Goal: Task Accomplishment & Management: Manage account settings

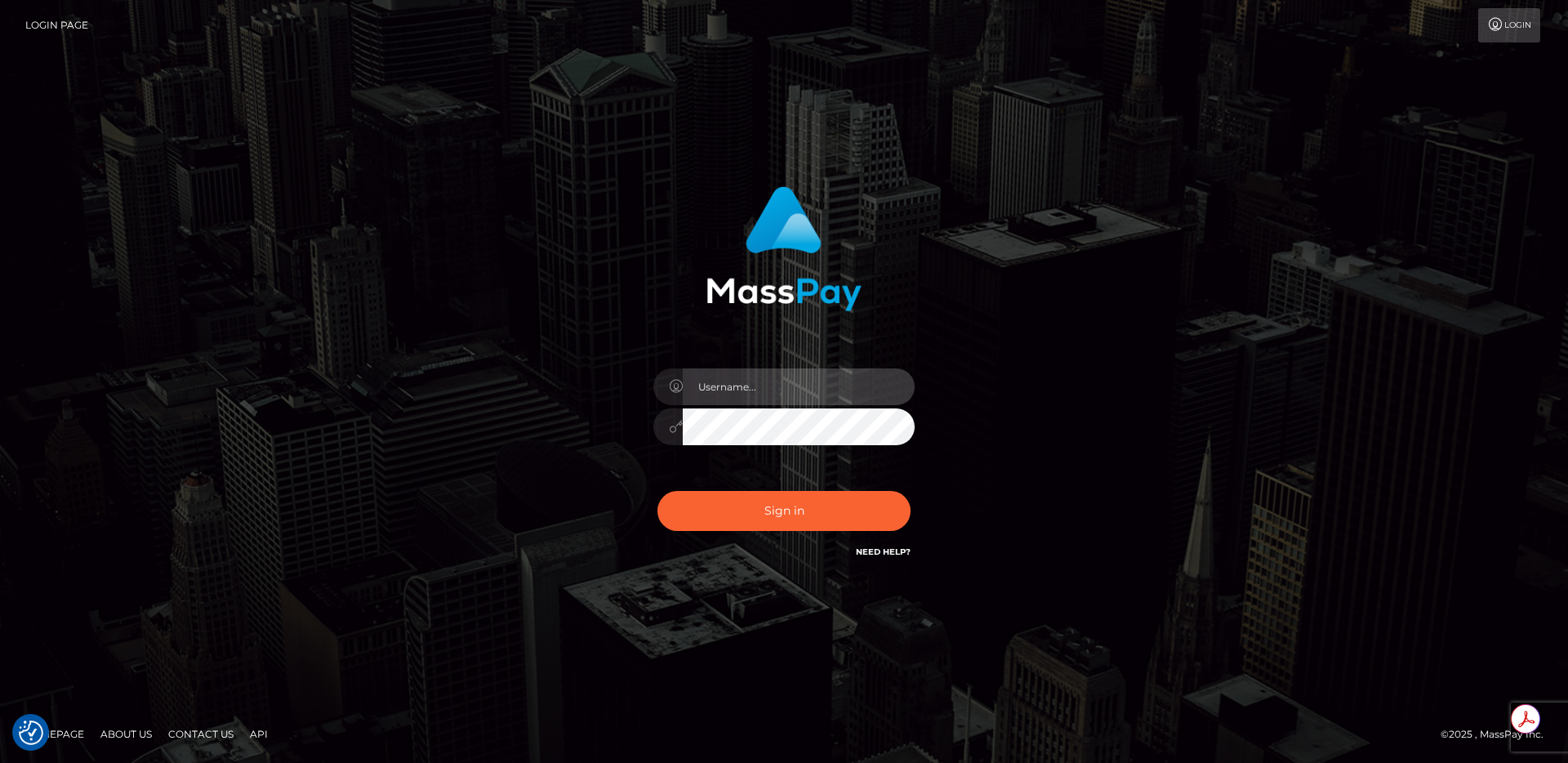
type input "egblue"
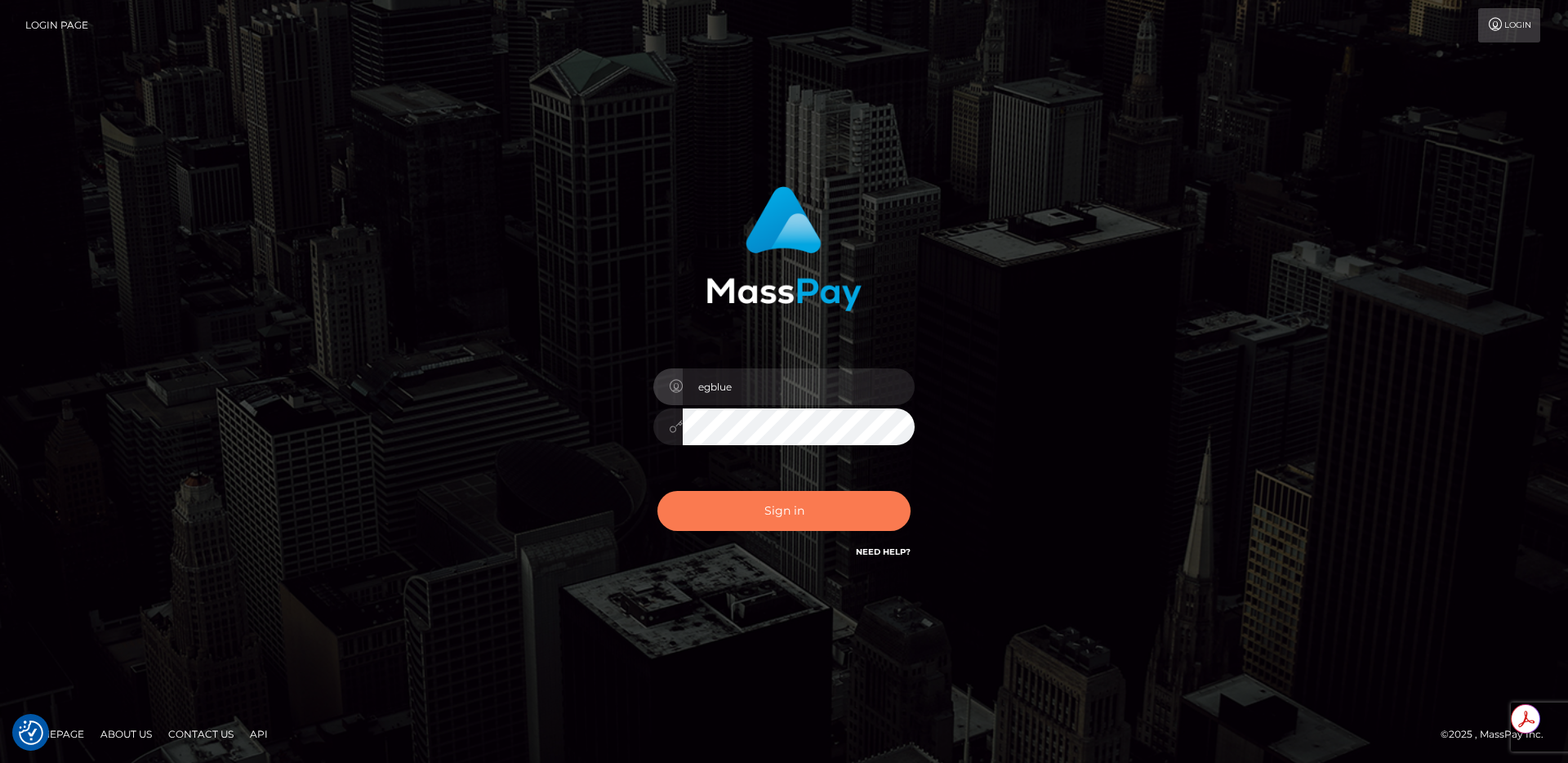
click at [845, 529] on button "Sign in" at bounding box center [784, 510] width 253 height 40
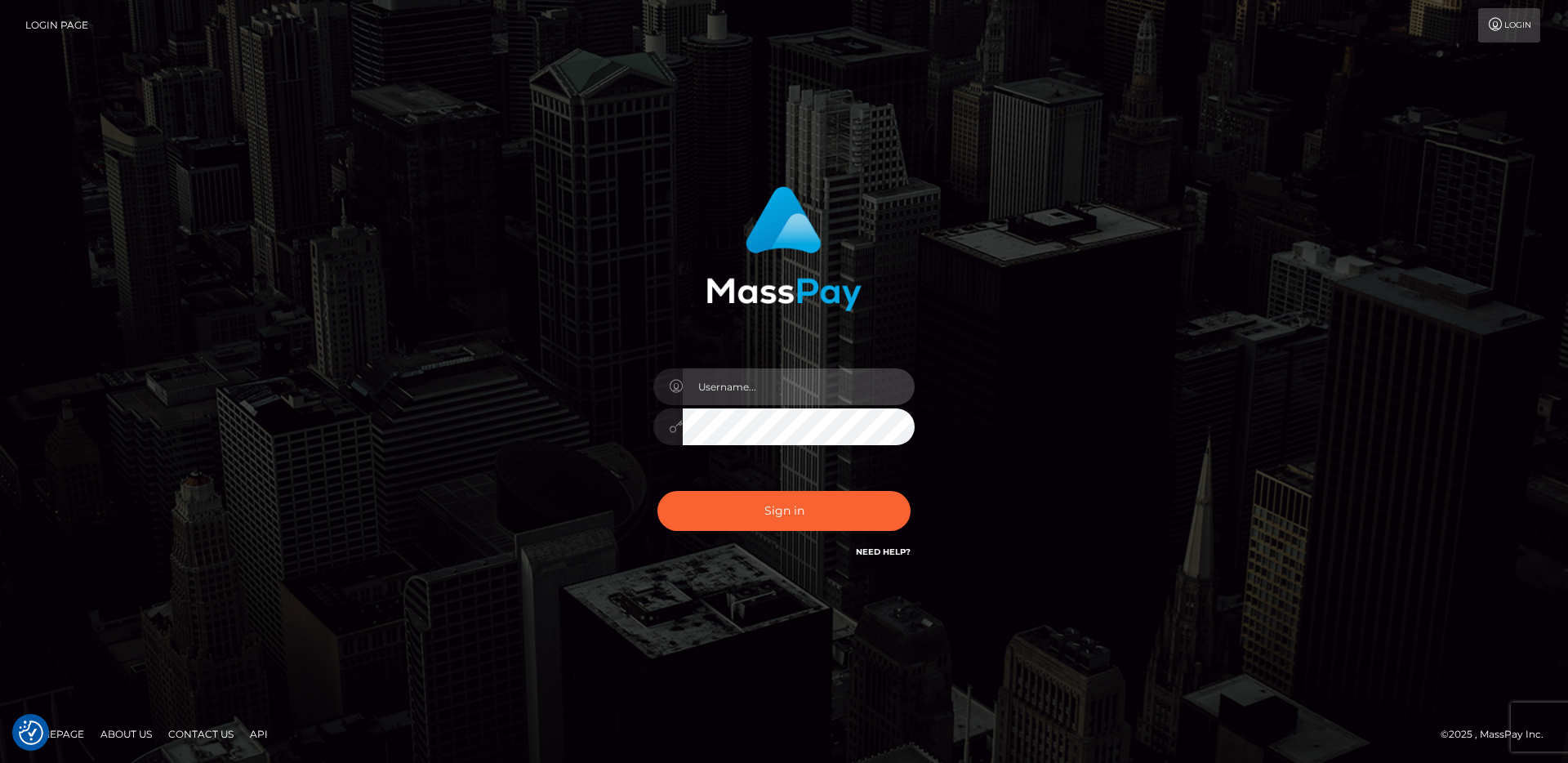
type input "egblue"
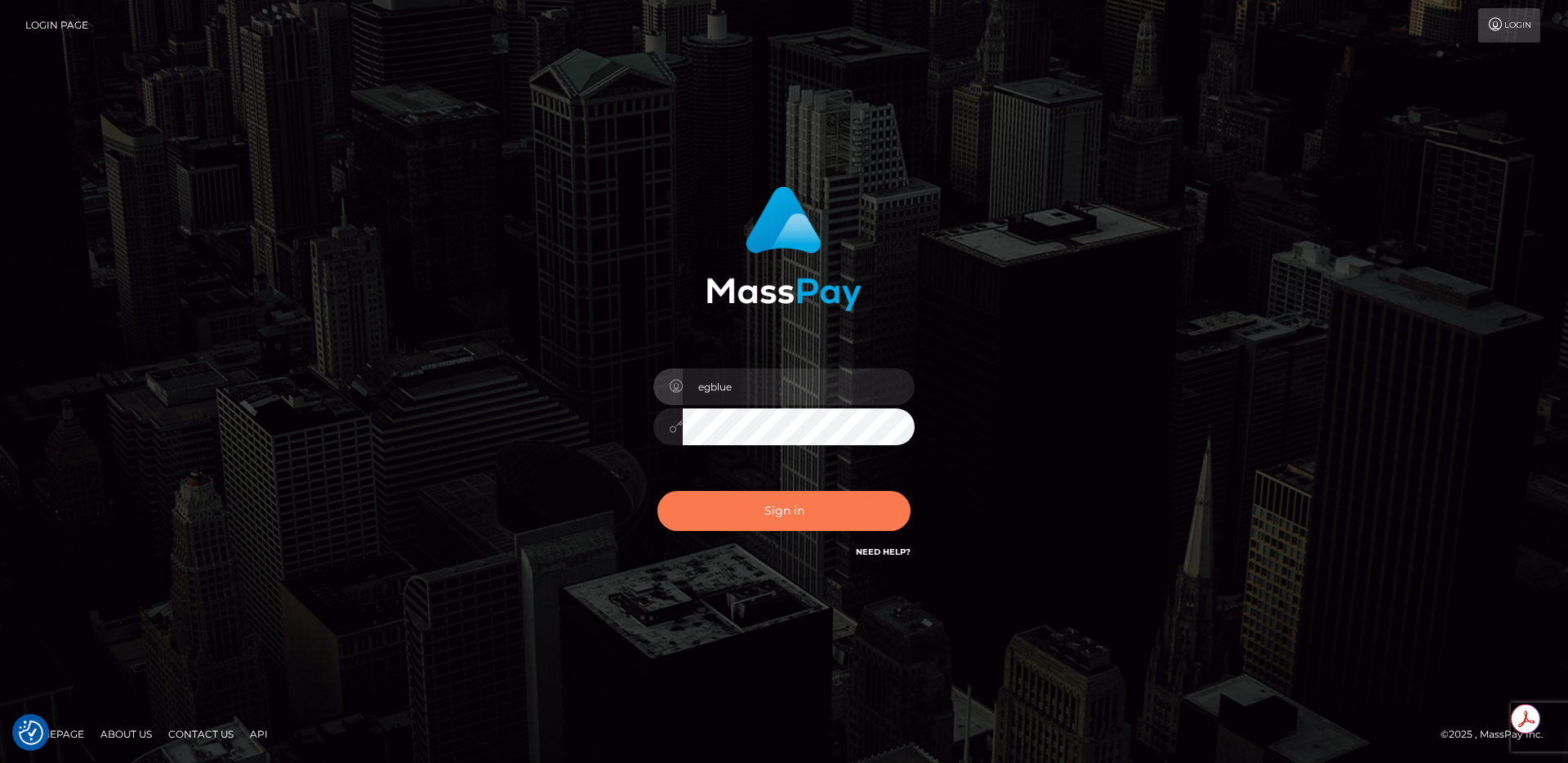
click at [845, 529] on button "Sign in" at bounding box center [784, 510] width 253 height 40
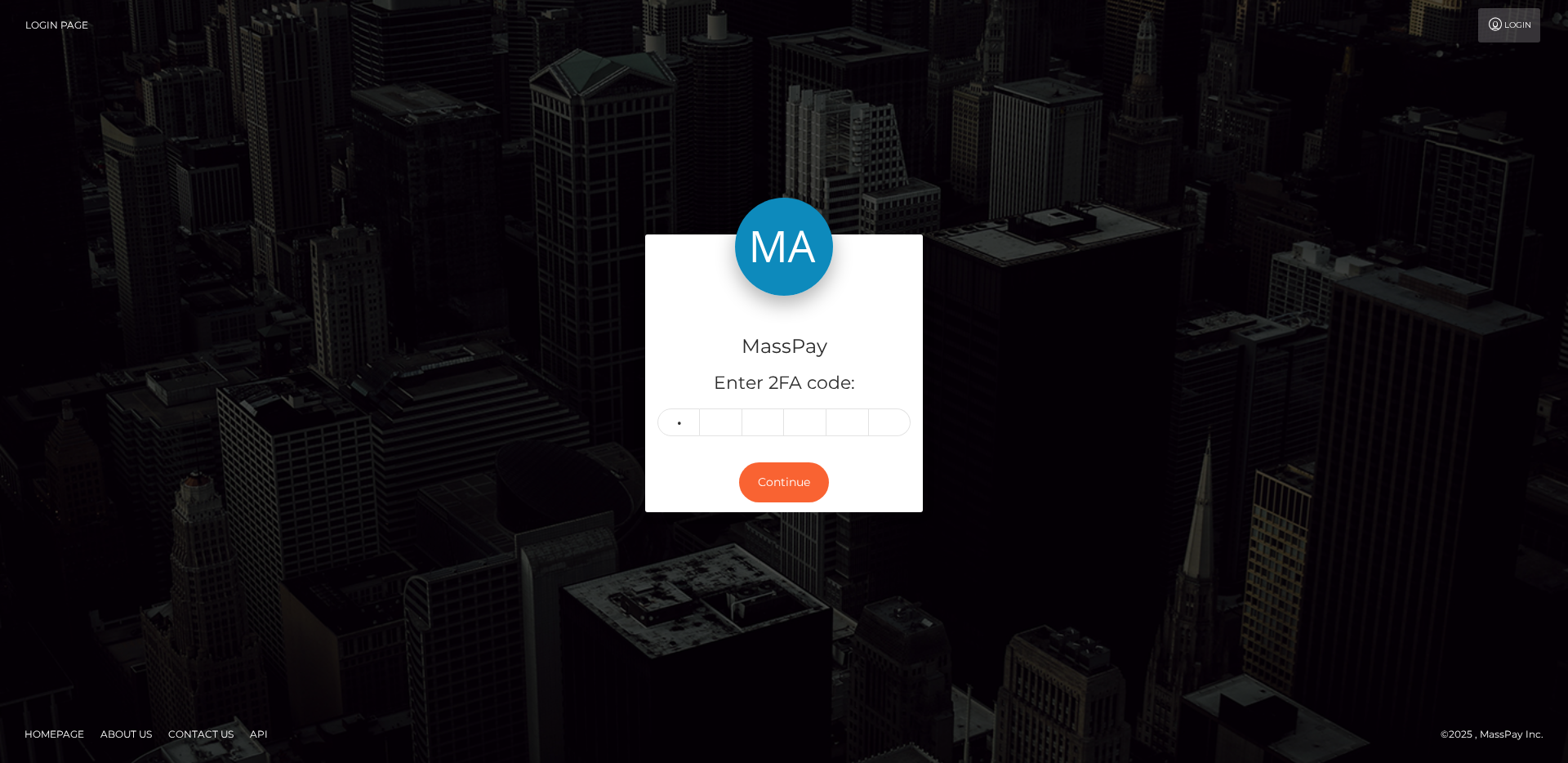
type input "7"
type input "3"
type input "1"
type input "3"
type input "8"
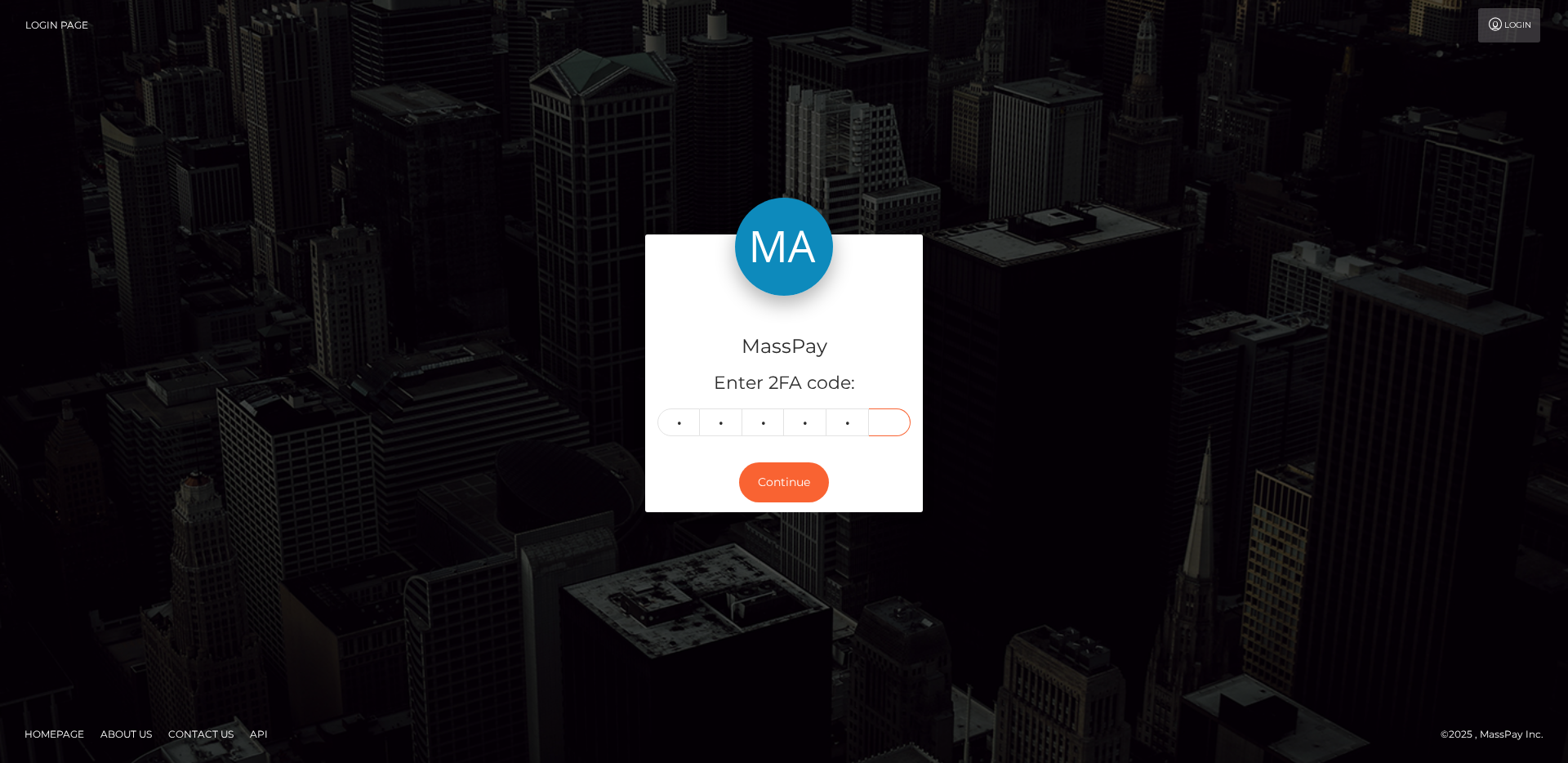
type input "4"
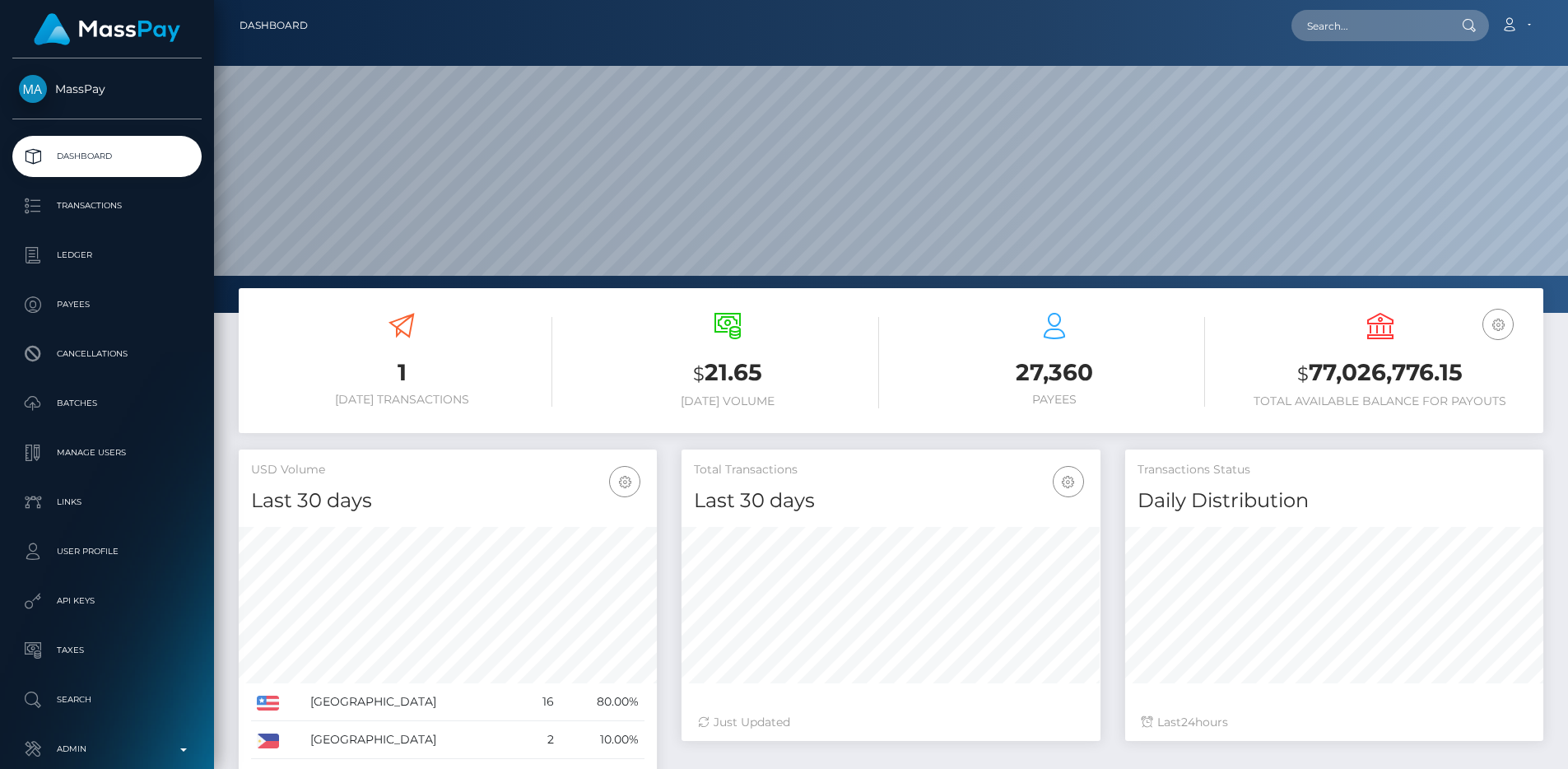
scroll to position [292, 419]
click at [1374, 19] on input "text" at bounding box center [1368, 26] width 154 height 31
paste input "1023 E Lincolnway, Chyenne, WY, 82001, USA"
type input "1023 E Lincolnway, Chyenne, WY, 82001, USA"
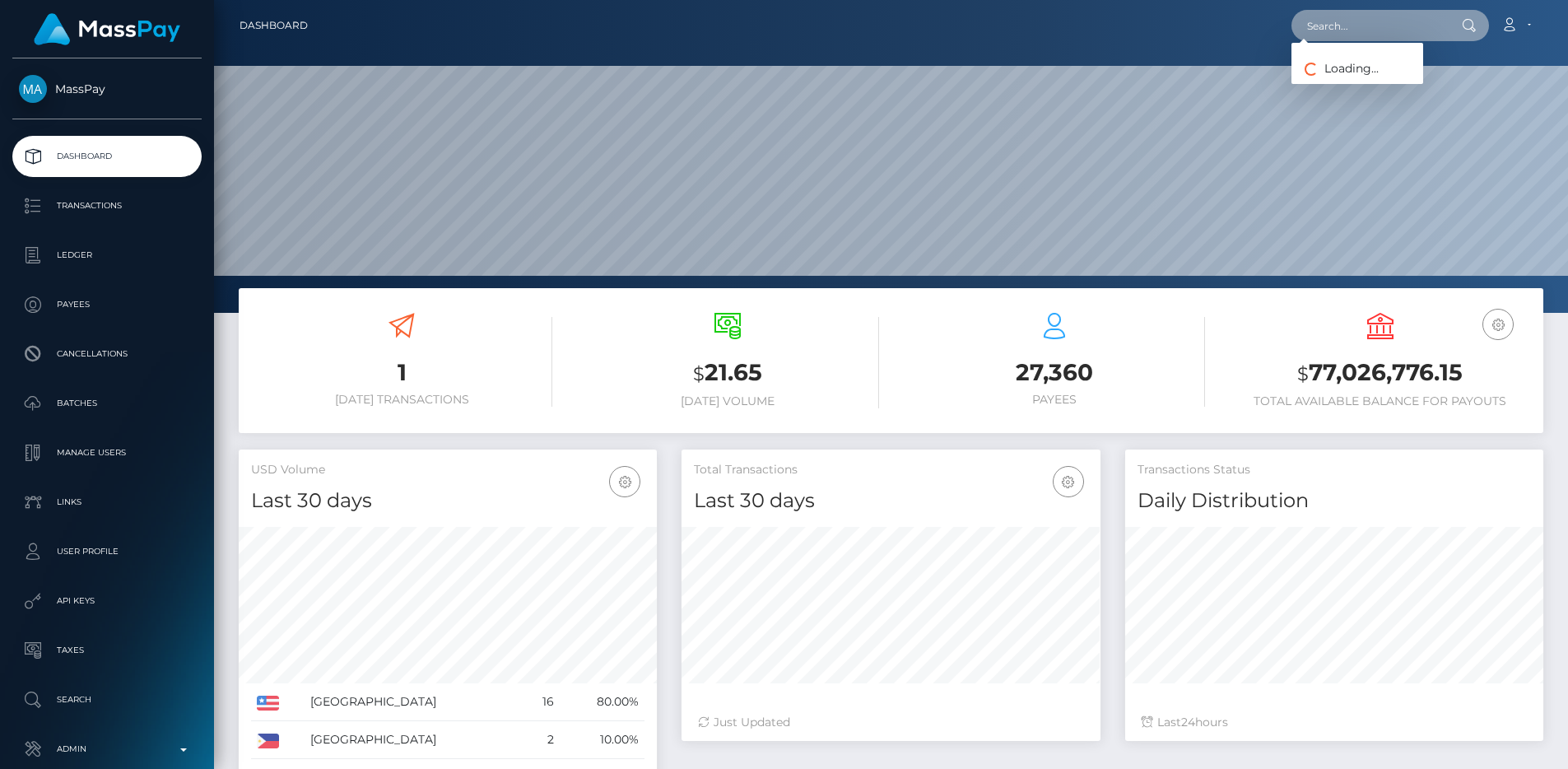
scroll to position [0, 0]
paste input "5cf0dfd9-6854-11f0-a026-06178c1a380f"
type input "5cf0dfd9-6854-11f0-a026-06178c1a380f"
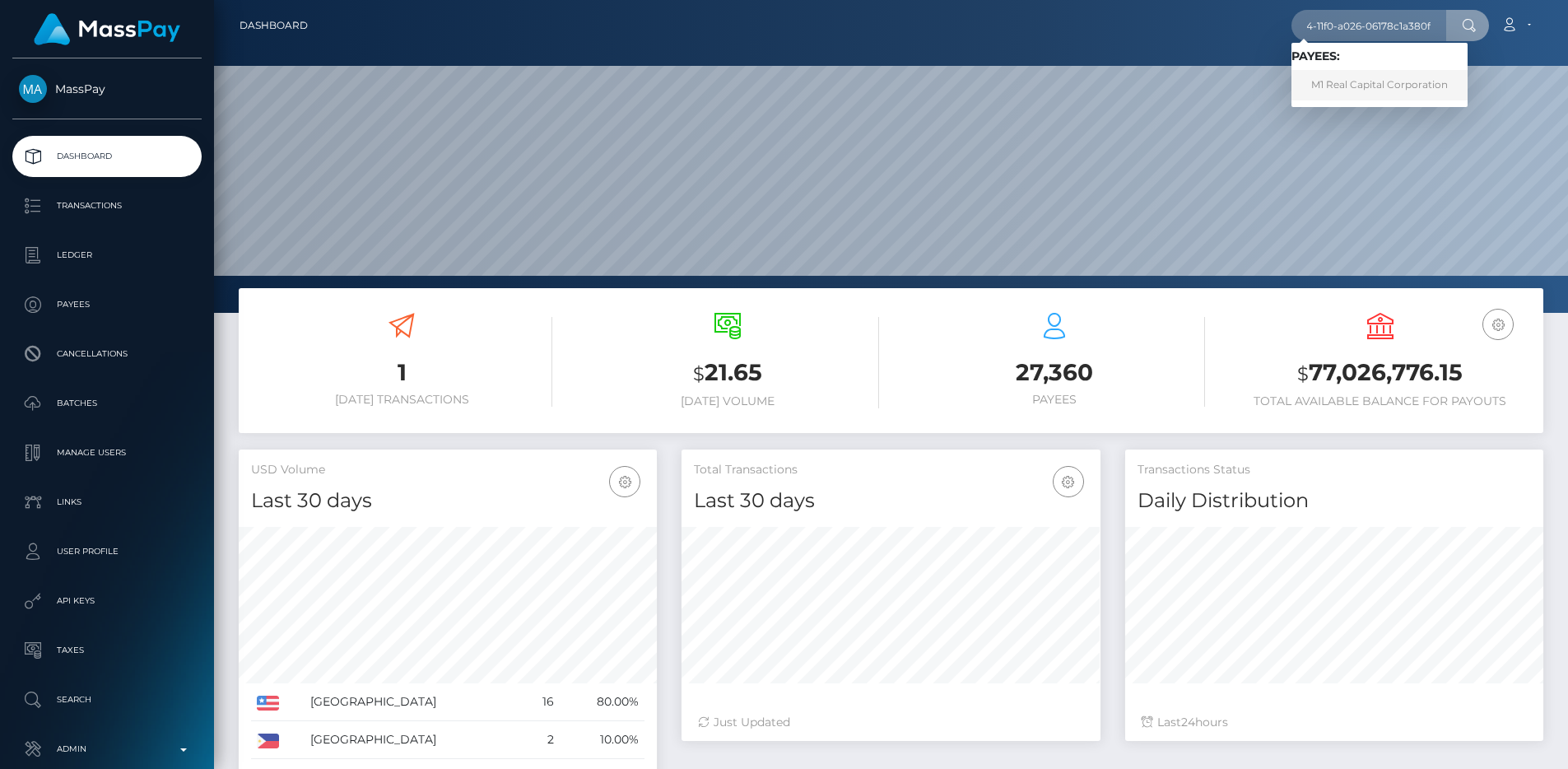
scroll to position [0, 0]
click at [1364, 80] on link "M1 Real Capital Corporation" at bounding box center [1379, 85] width 176 height 30
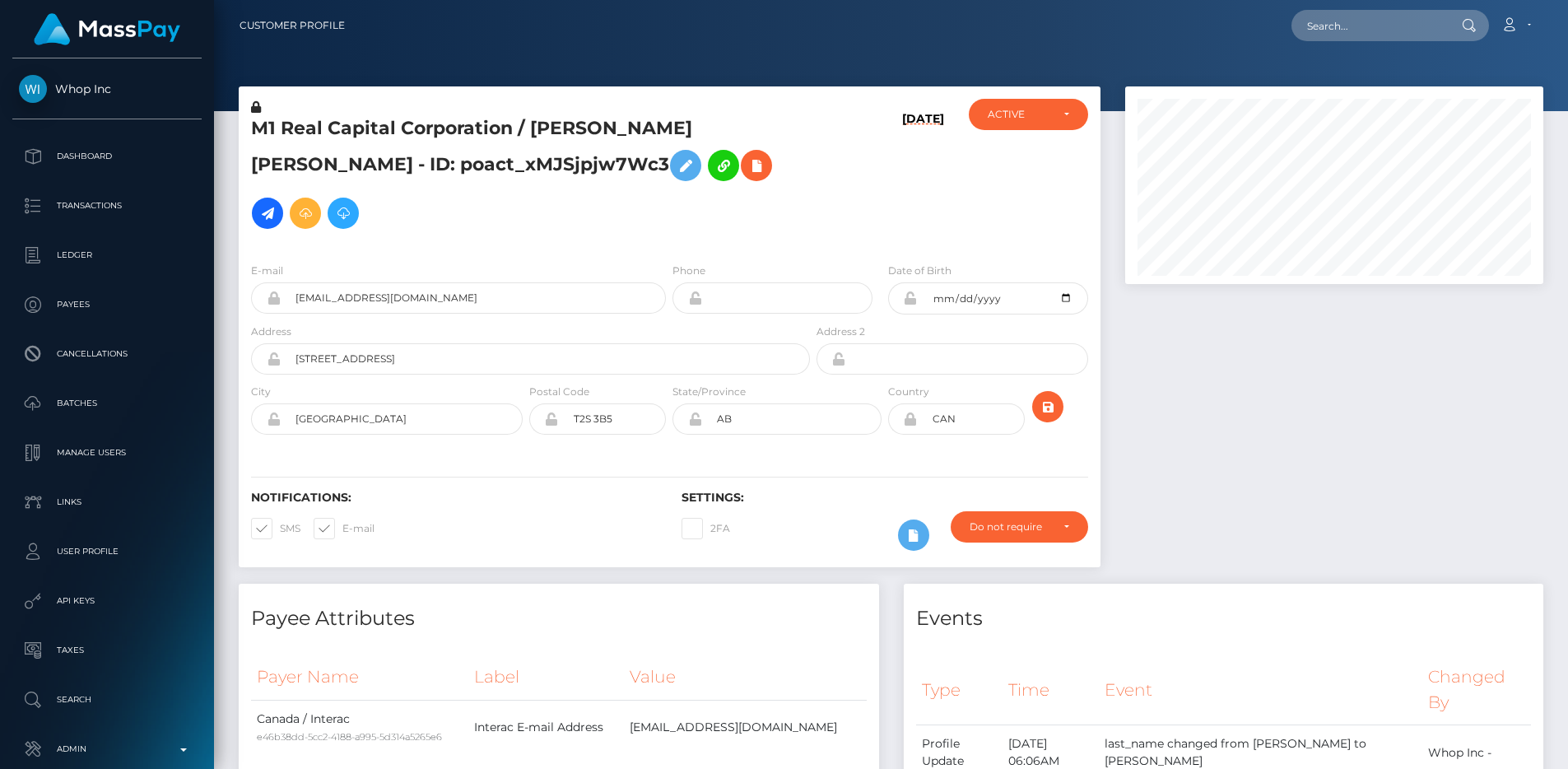
scroll to position [198, 419]
type input "[STREET_ADDRESS]"
click at [979, 403] on input "CAN" at bounding box center [971, 419] width 107 height 31
type input "USA"
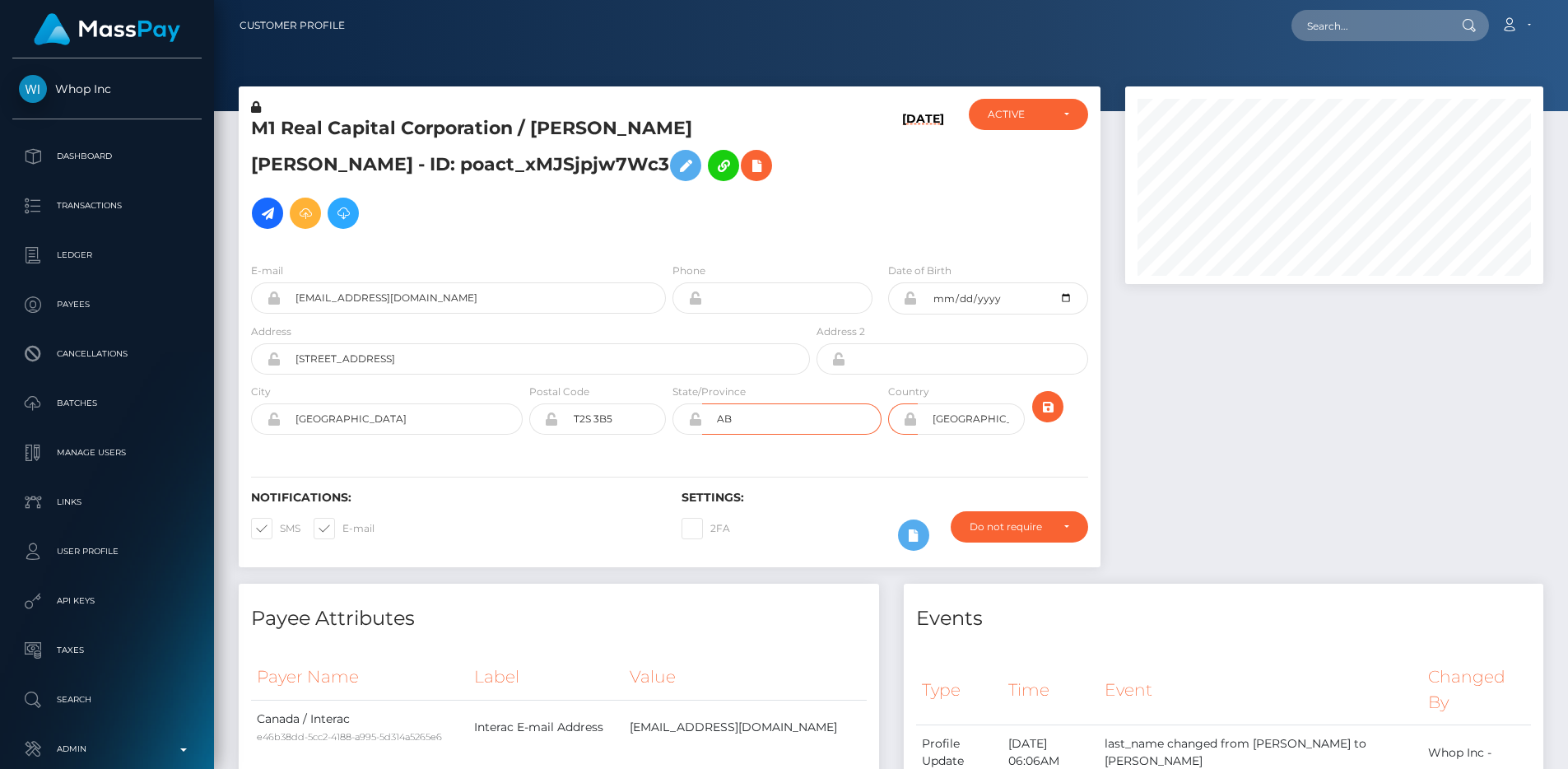
click at [756, 403] on input "AB" at bounding box center [792, 419] width 179 height 31
type input "WY"
click at [476, 343] on input "1023 E Lincolnway, Chyenne, WY, 82001, USA" at bounding box center [545, 359] width 529 height 31
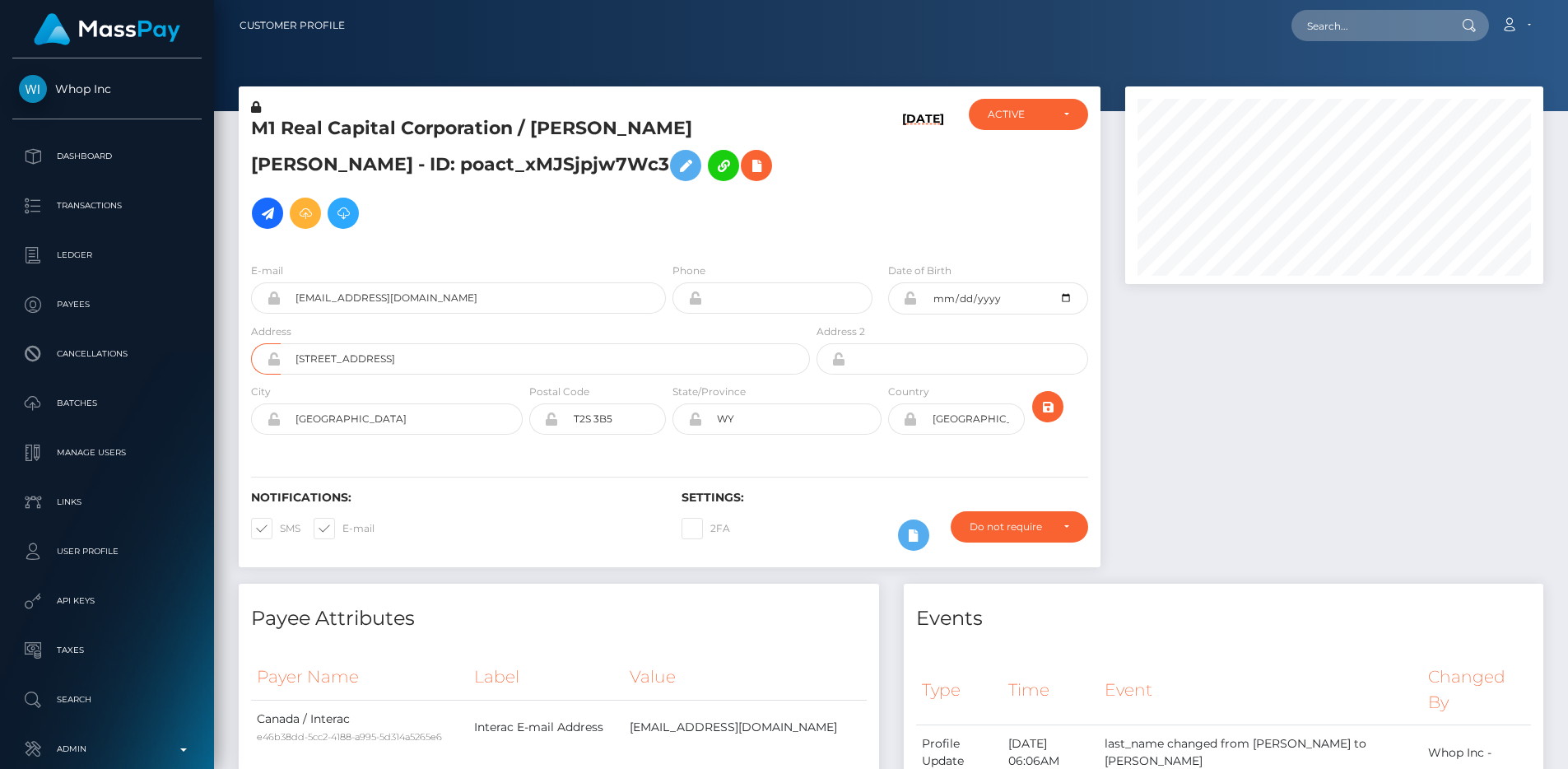
click at [576, 323] on div "Address 1023 E Lincolnway, Chyenne, WY, 82001, USA" at bounding box center [530, 348] width 559 height 52
click at [600, 403] on input "T2S 3B5" at bounding box center [612, 419] width 107 height 31
paste input "82001"
type input "82001"
click at [400, 343] on input "1023 E Lincolnway, Chyenne, WY, 82001, USA" at bounding box center [545, 359] width 529 height 31
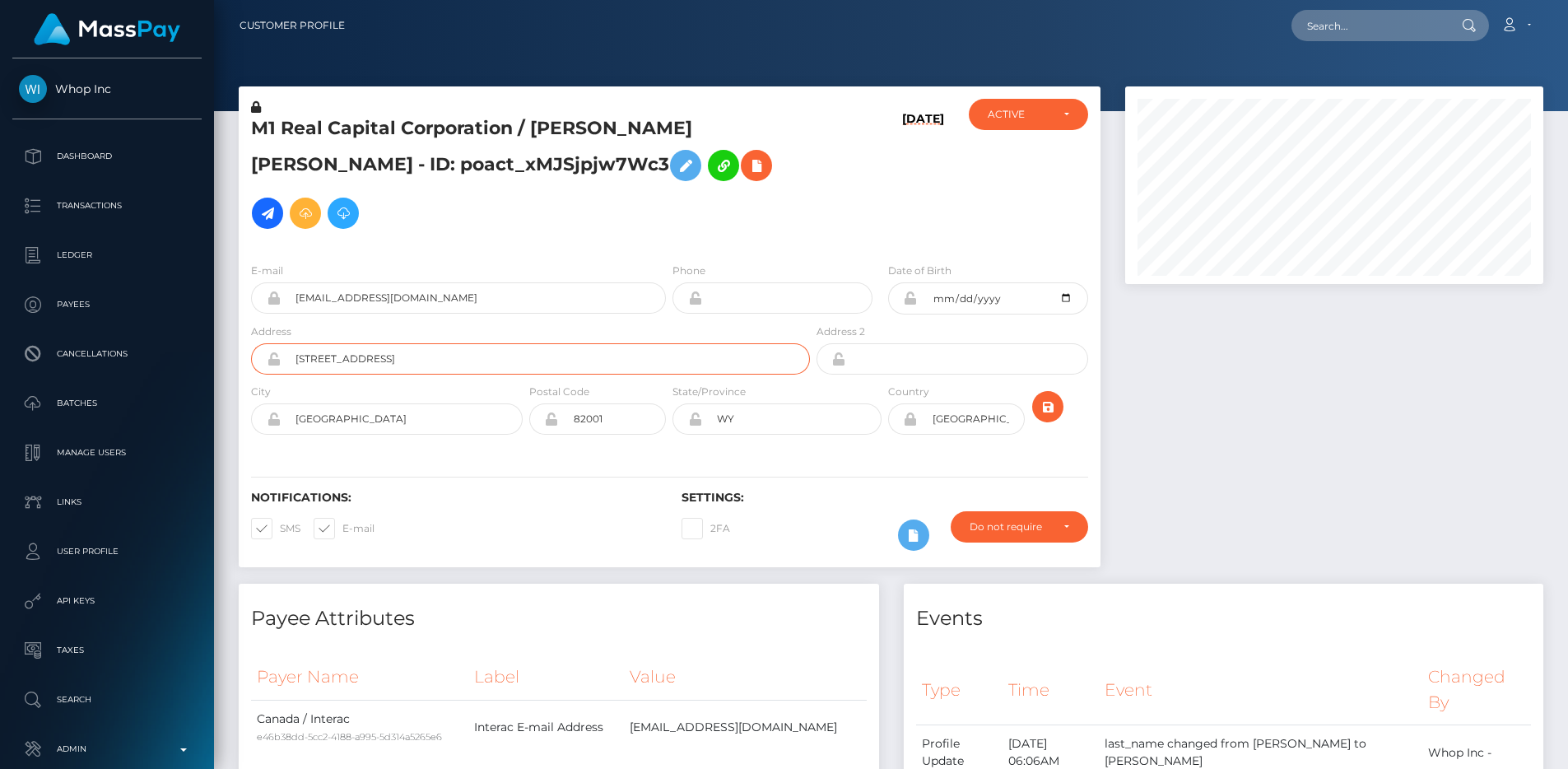
click at [400, 343] on input "1023 E Lincolnway, Chyenne, WY, 82001, USA" at bounding box center [545, 359] width 529 height 31
click at [381, 323] on div "Address 1023 E Lincolnway, Chyenne, WY, 82001, USA" at bounding box center [530, 348] width 559 height 52
click at [361, 385] on div "City Calgary" at bounding box center [383, 412] width 287 height 60
click at [361, 403] on input "Calgary" at bounding box center [401, 419] width 242 height 31
paste input "hyenne"
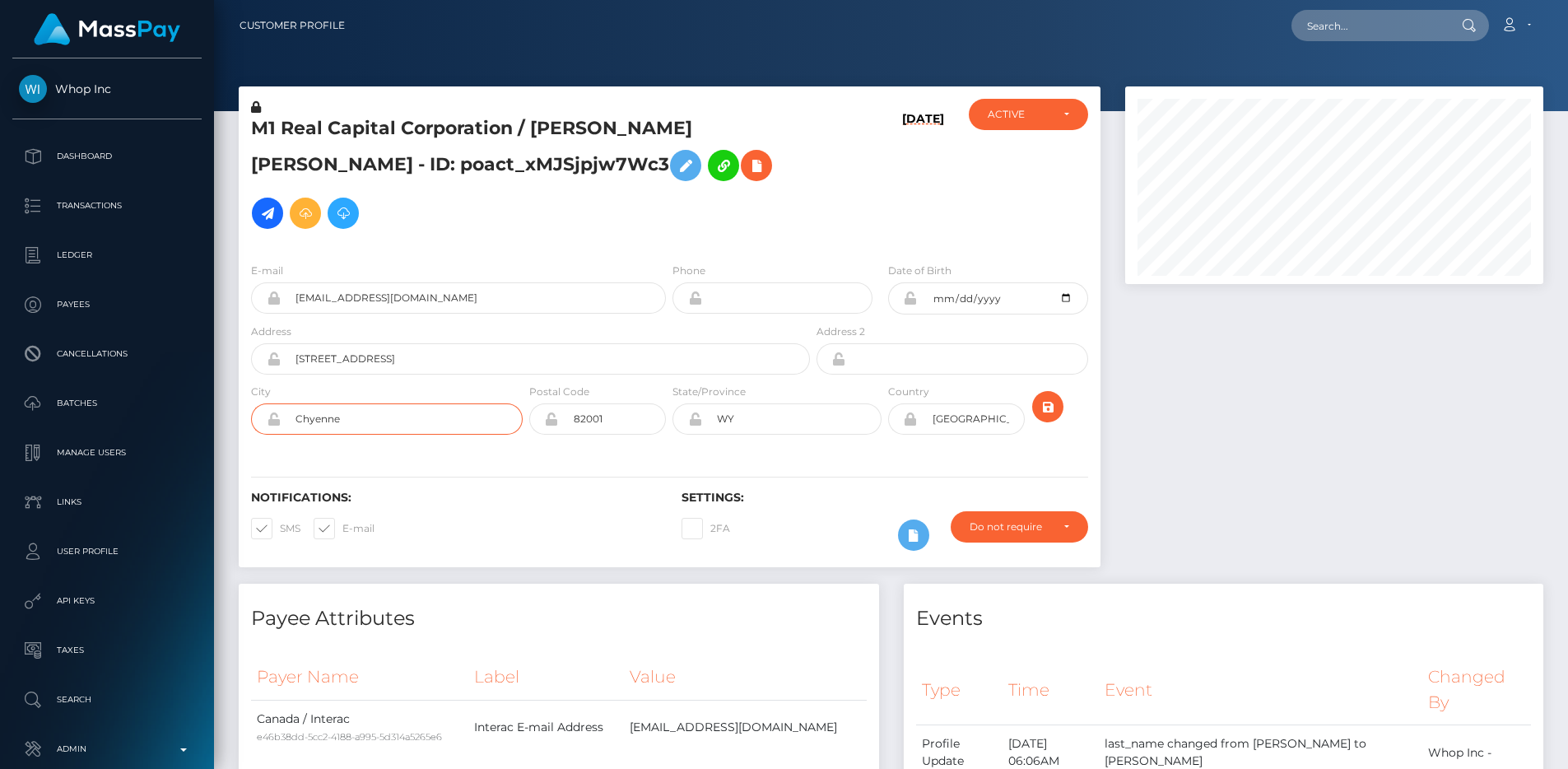
type input "Chyenne"
drag, startPoint x: 384, startPoint y: 315, endPoint x: 589, endPoint y: 312, distance: 205.0
click at [589, 343] on input "1023 E Lincolnway, Chyenne, WY, 82001, USA" at bounding box center [545, 359] width 529 height 31
type input "1023 E Lincolnway"
click at [1147, 365] on div at bounding box center [1334, 334] width 443 height 497
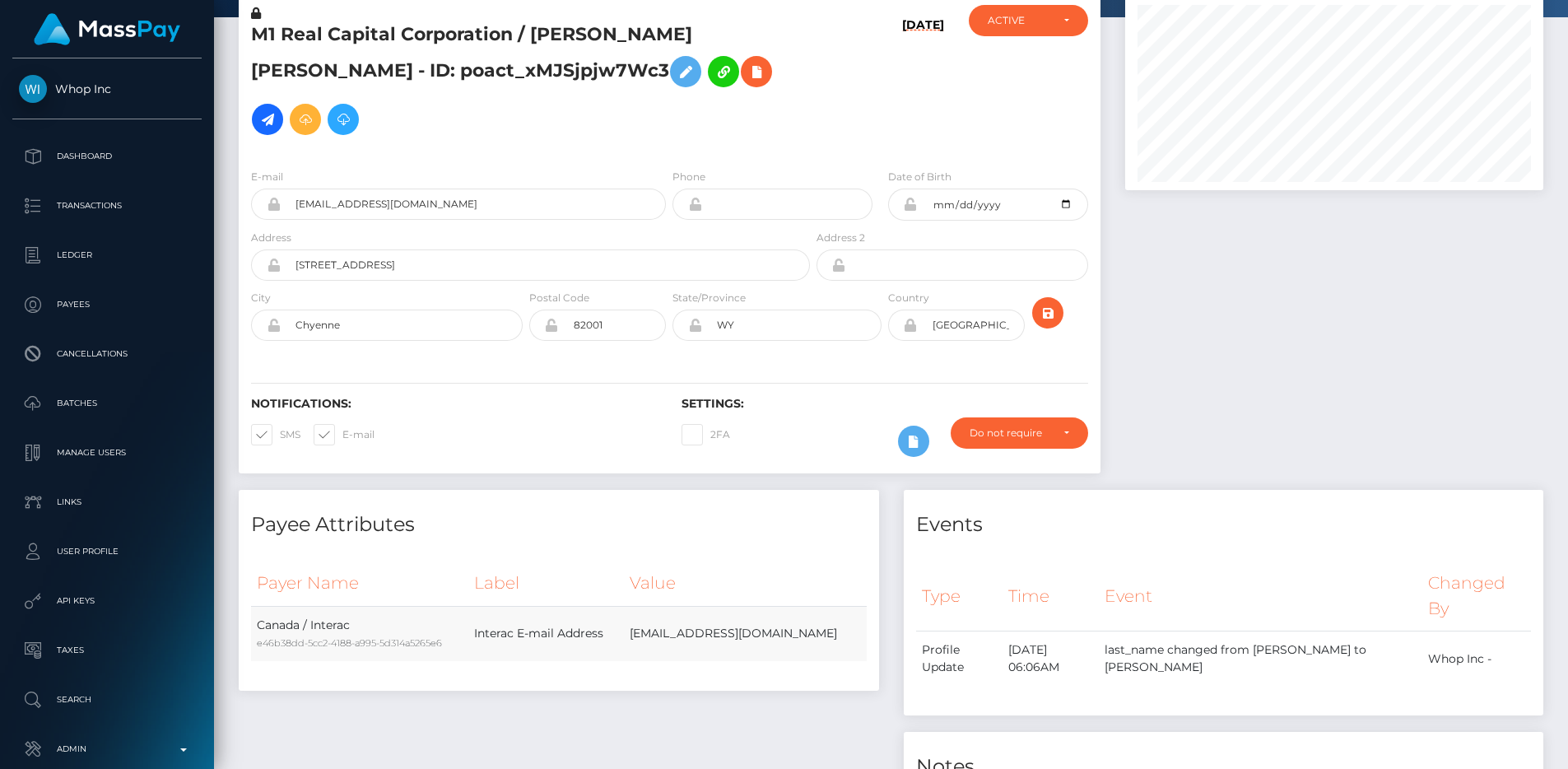
scroll to position [67, 0]
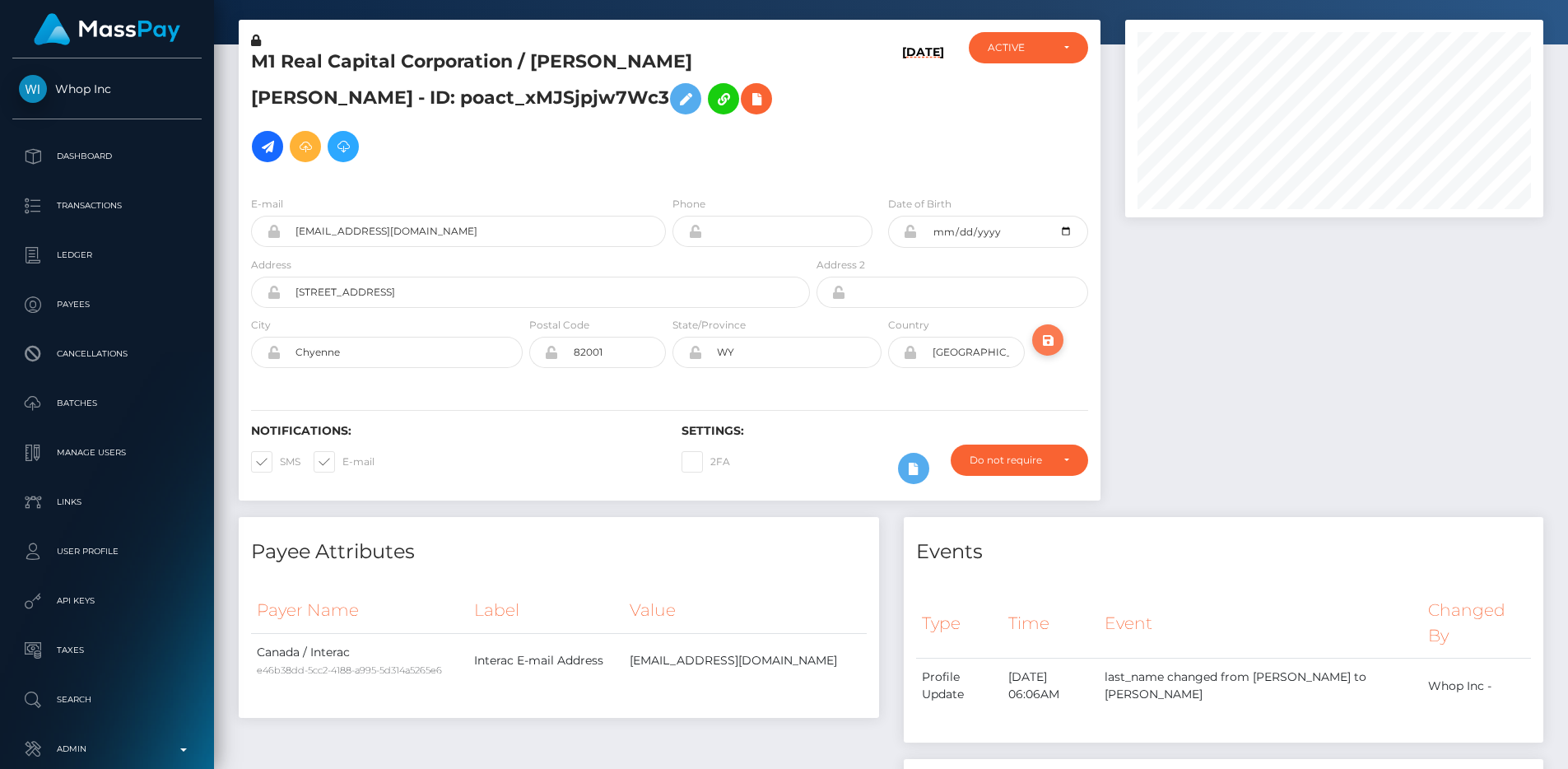
click at [1044, 330] on icon "submit" at bounding box center [1048, 340] width 20 height 21
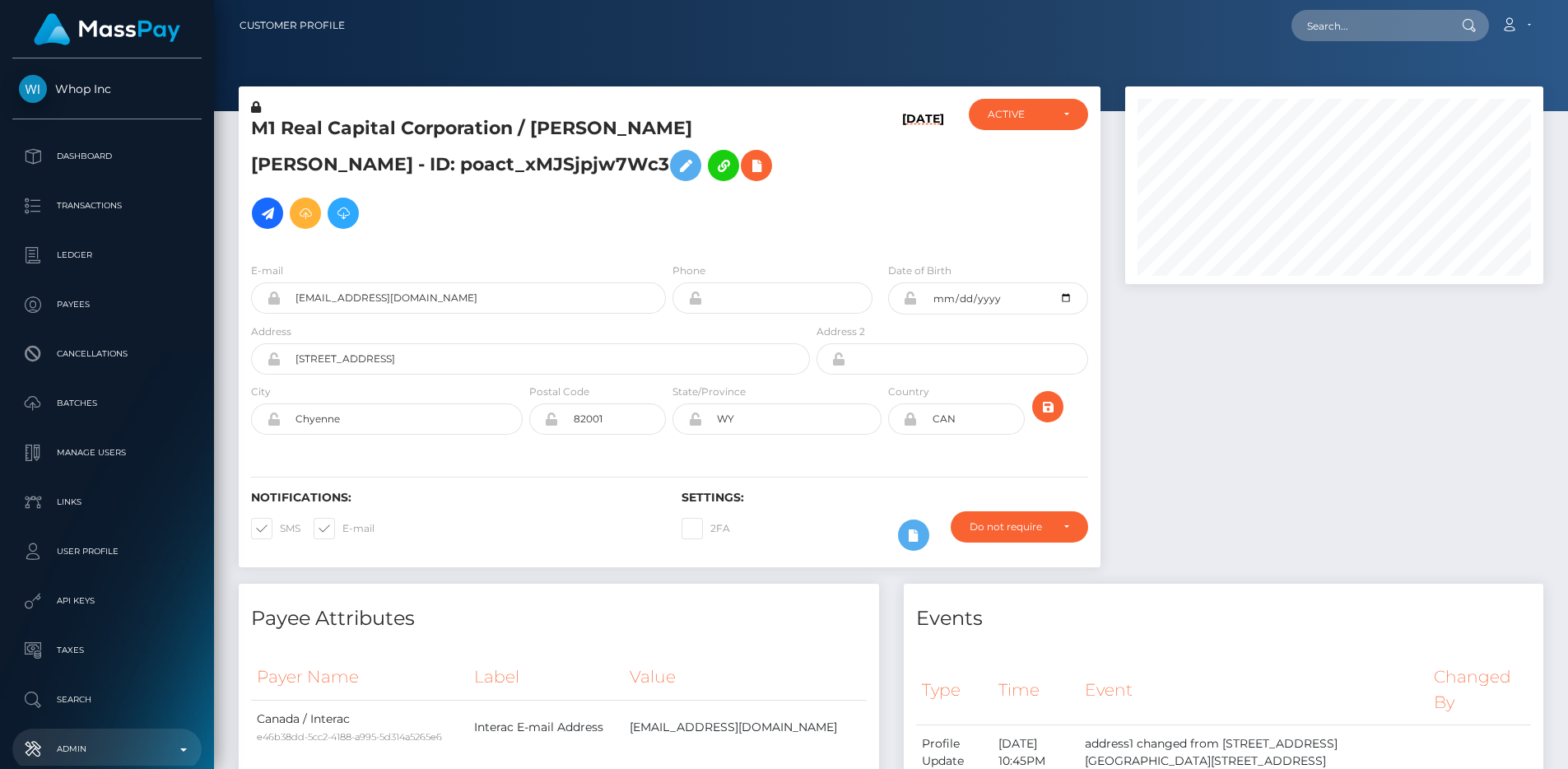
click at [129, 734] on link "Admin" at bounding box center [107, 749] width 189 height 41
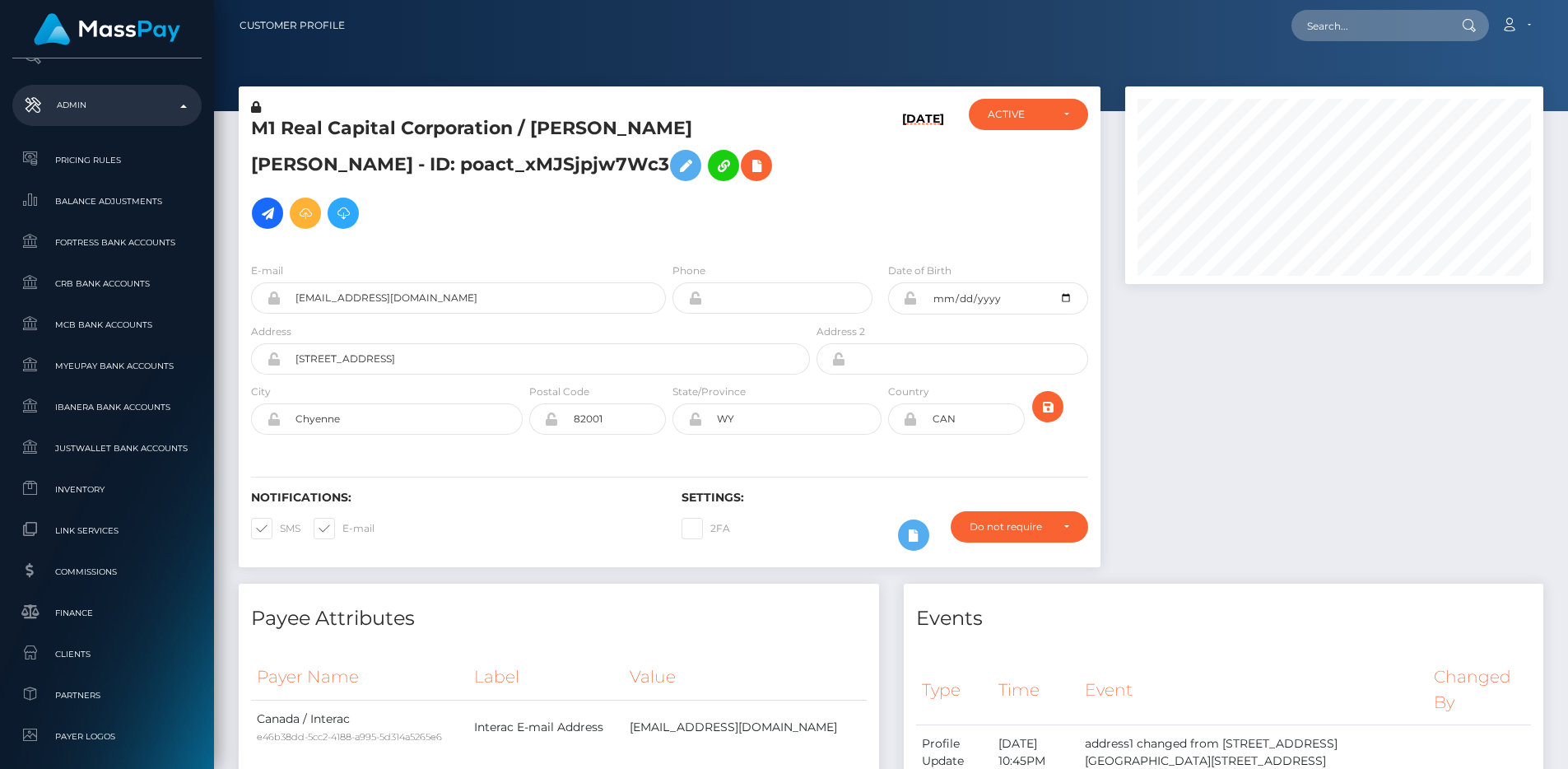
scroll to position [964, 0]
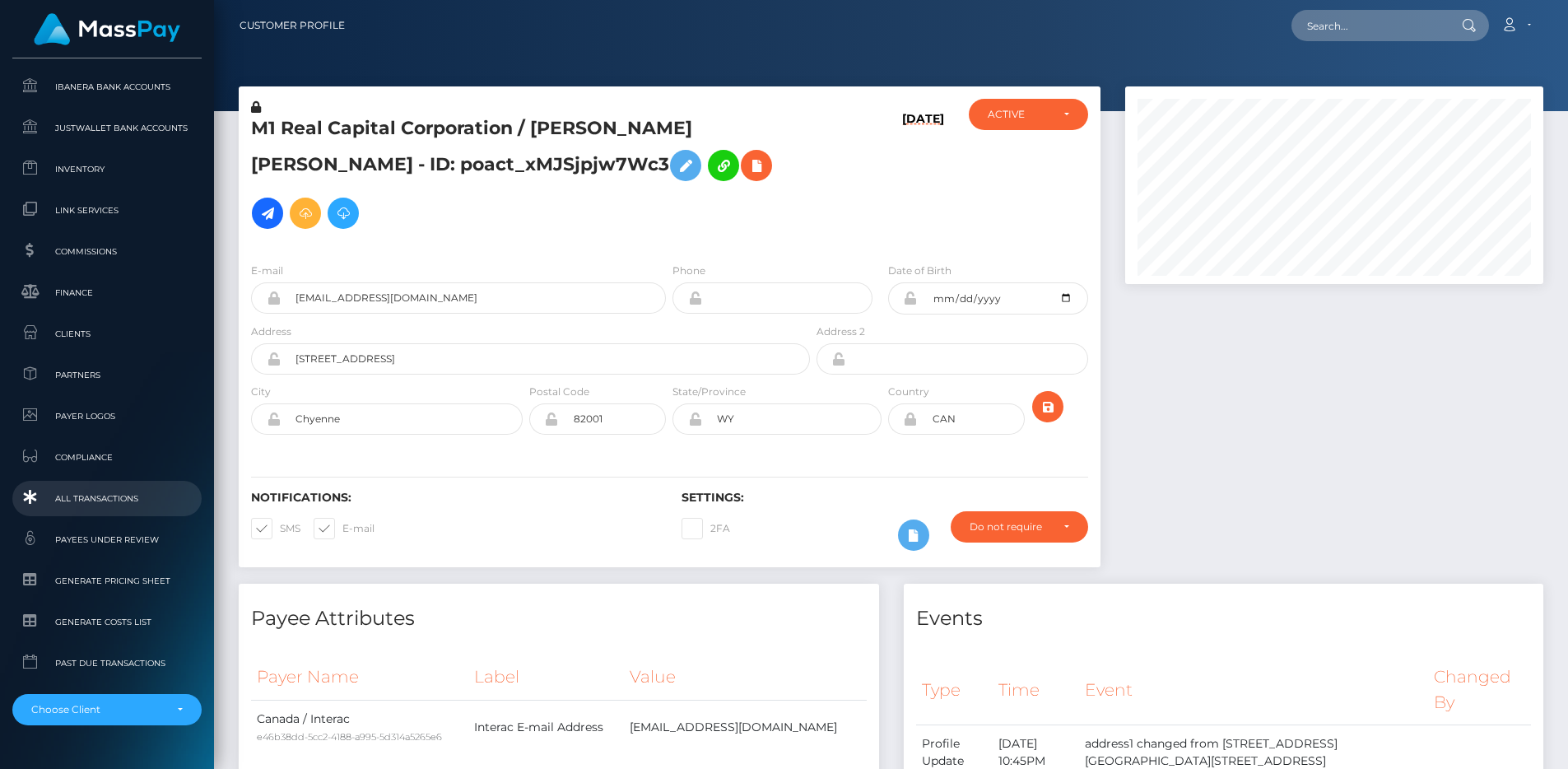
click at [113, 511] on link "All Transactions" at bounding box center [107, 499] width 189 height 35
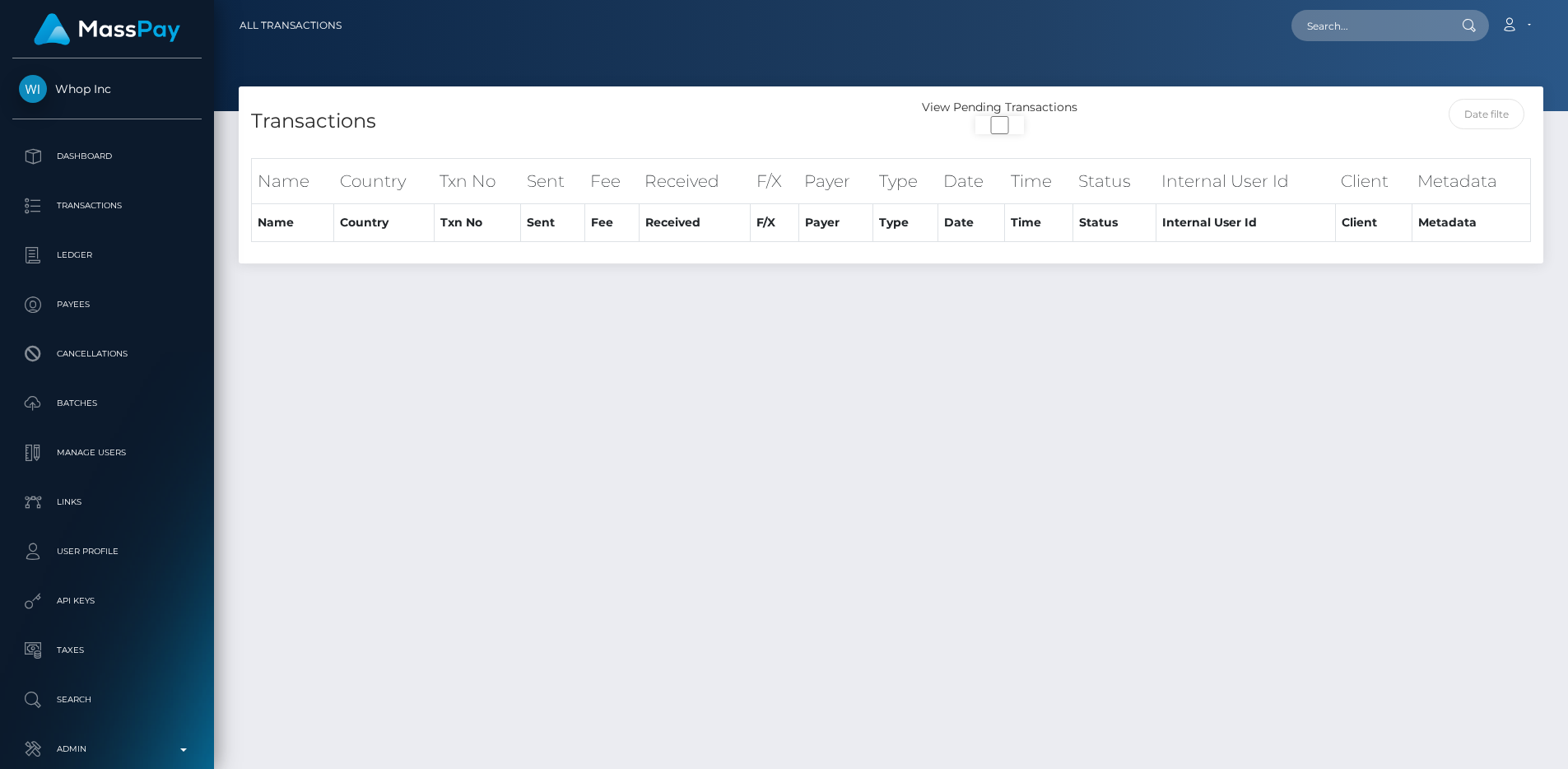
select select
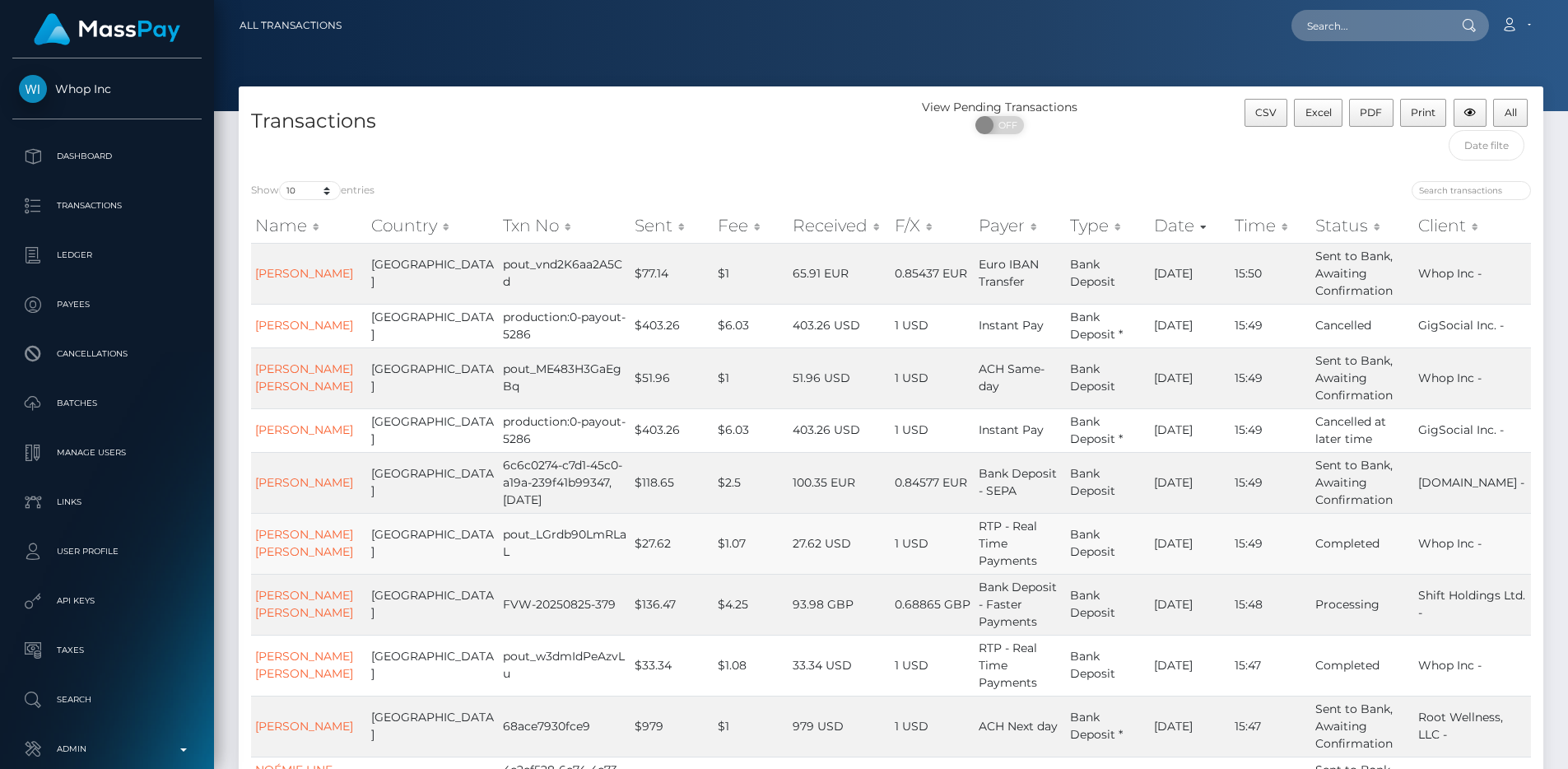
click at [844, 537] on td "27.62 USD" at bounding box center [840, 543] width 102 height 61
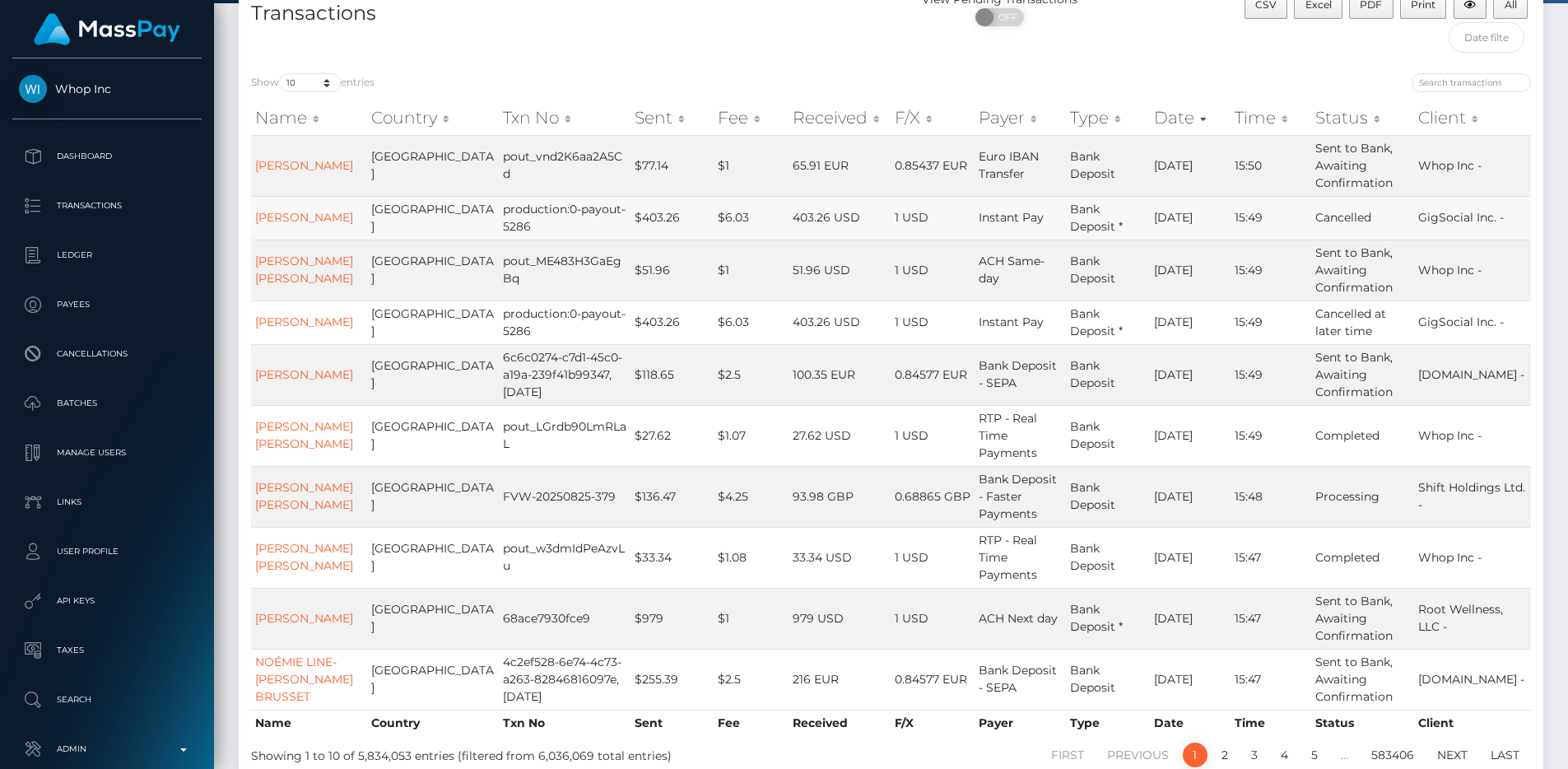
scroll to position [105, 0]
click at [307, 87] on select "10 25 50 100 250 500 1,000 3,500 All" at bounding box center [310, 85] width 62 height 19
select select "100"
click at [280, 76] on select "10 25 50 100 250 500 1,000 3,500 All" at bounding box center [310, 85] width 62 height 19
click at [551, 56] on div "Transactions" at bounding box center [566, 28] width 653 height 70
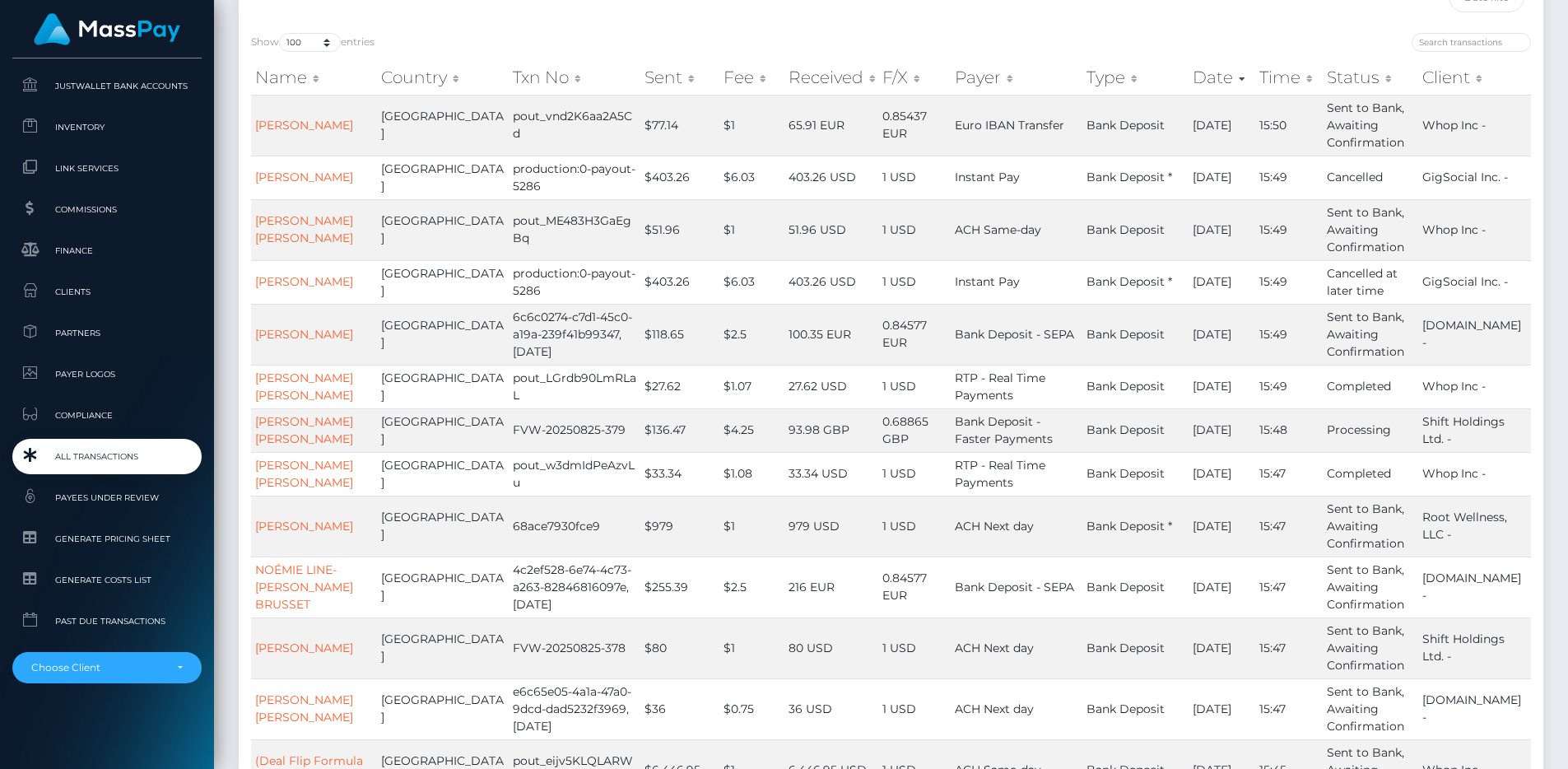
scroll to position [0, 0]
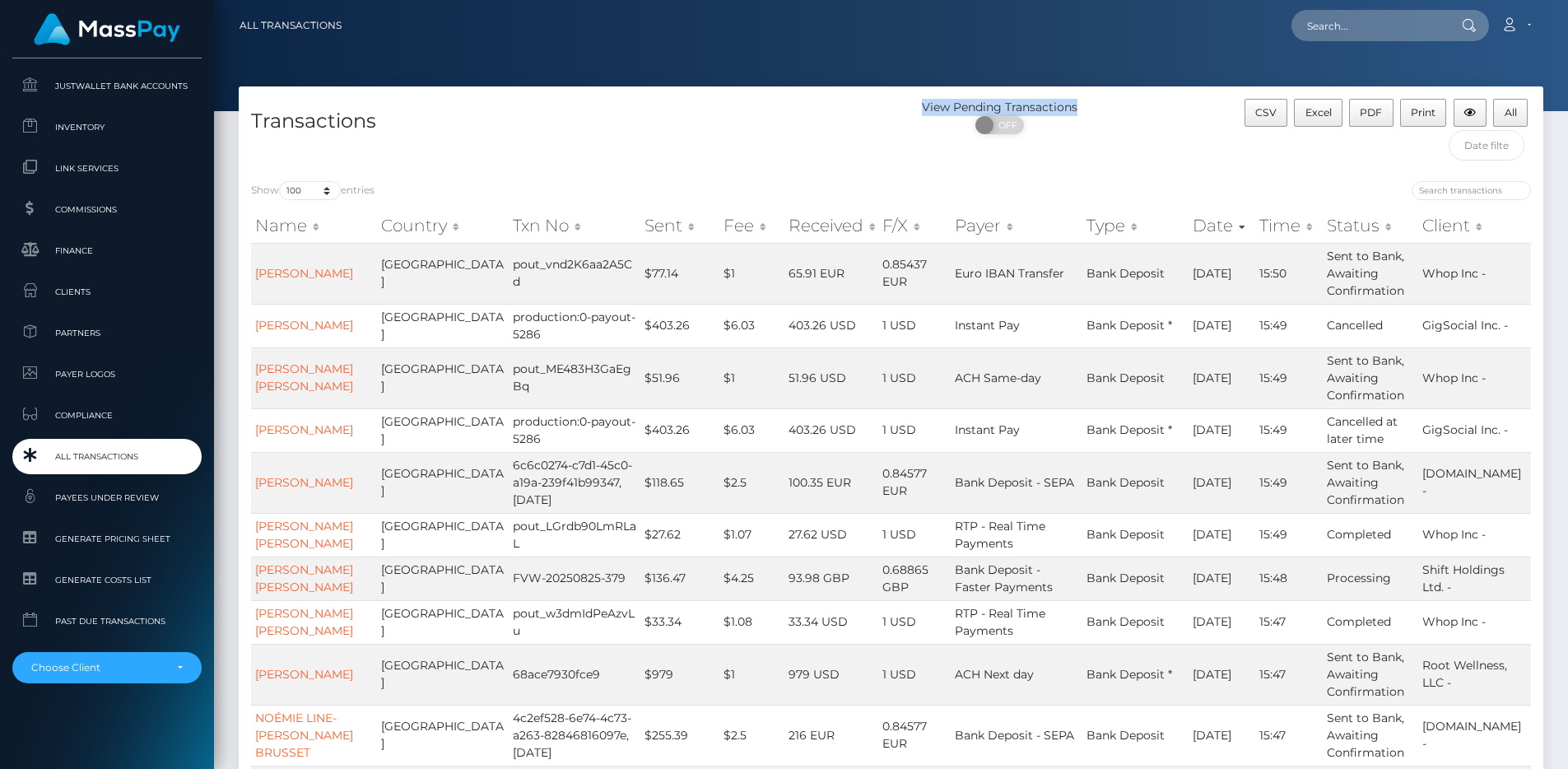
drag, startPoint x: 915, startPoint y: 108, endPoint x: 1101, endPoint y: 107, distance: 186.0
click at [1101, 107] on div "View Pending Transactions" at bounding box center [999, 107] width 217 height 18
click at [250, 127] on div "Transactions" at bounding box center [566, 133] width 653 height 70
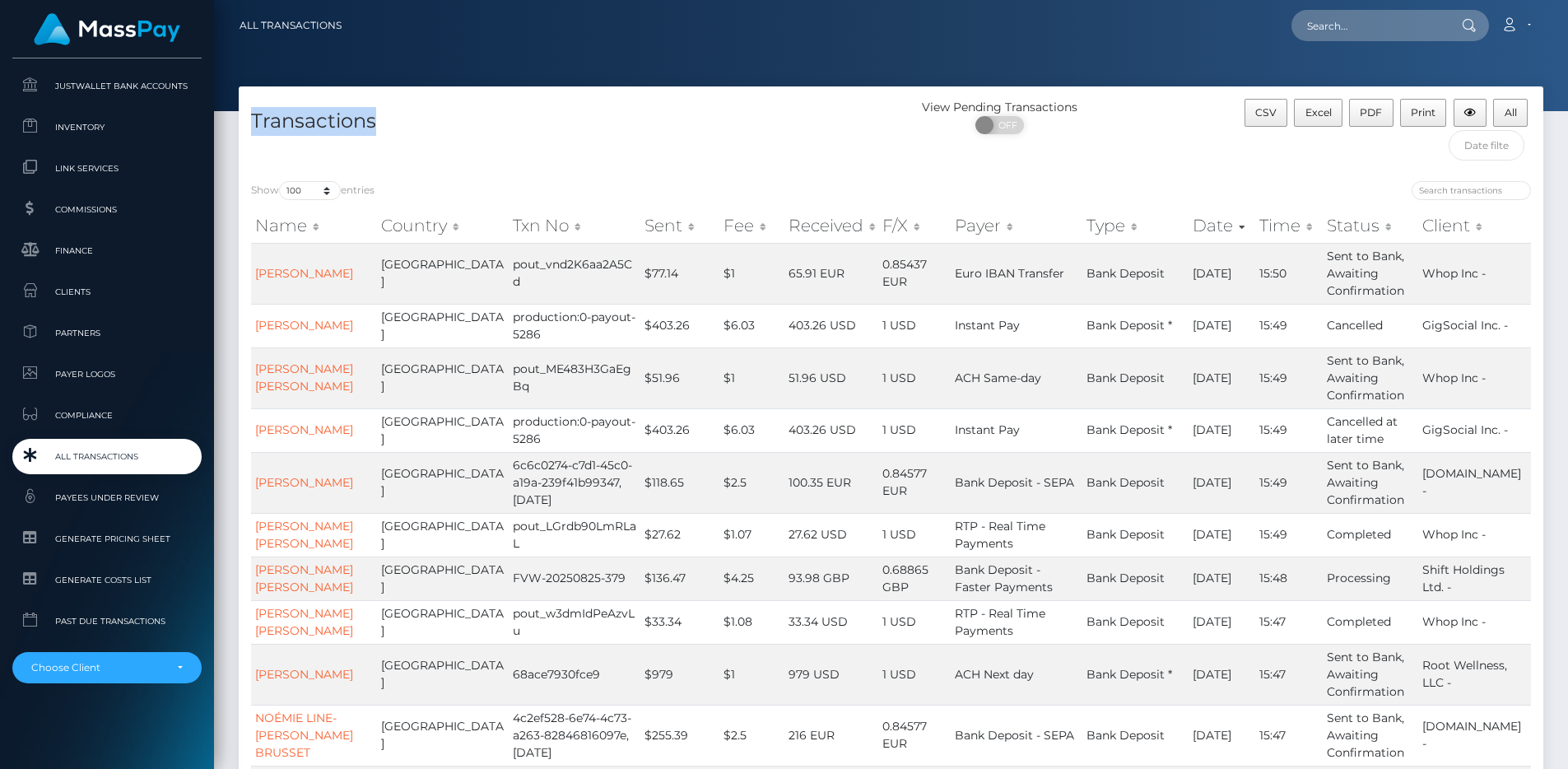
click at [532, 126] on h4 "Transactions" at bounding box center [565, 121] width 628 height 29
drag, startPoint x: 885, startPoint y: 101, endPoint x: 1132, endPoint y: 104, distance: 247.0
click at [1132, 104] on div "Transactions View Pending Transactions ON OFF CSV Excel PDF Print All" at bounding box center [891, 133] width 1304 height 70
click at [1132, 104] on div "View Pending Transactions ON OFF" at bounding box center [1054, 120] width 326 height 43
drag, startPoint x: 1097, startPoint y: 110, endPoint x: 903, endPoint y: 108, distance: 194.0
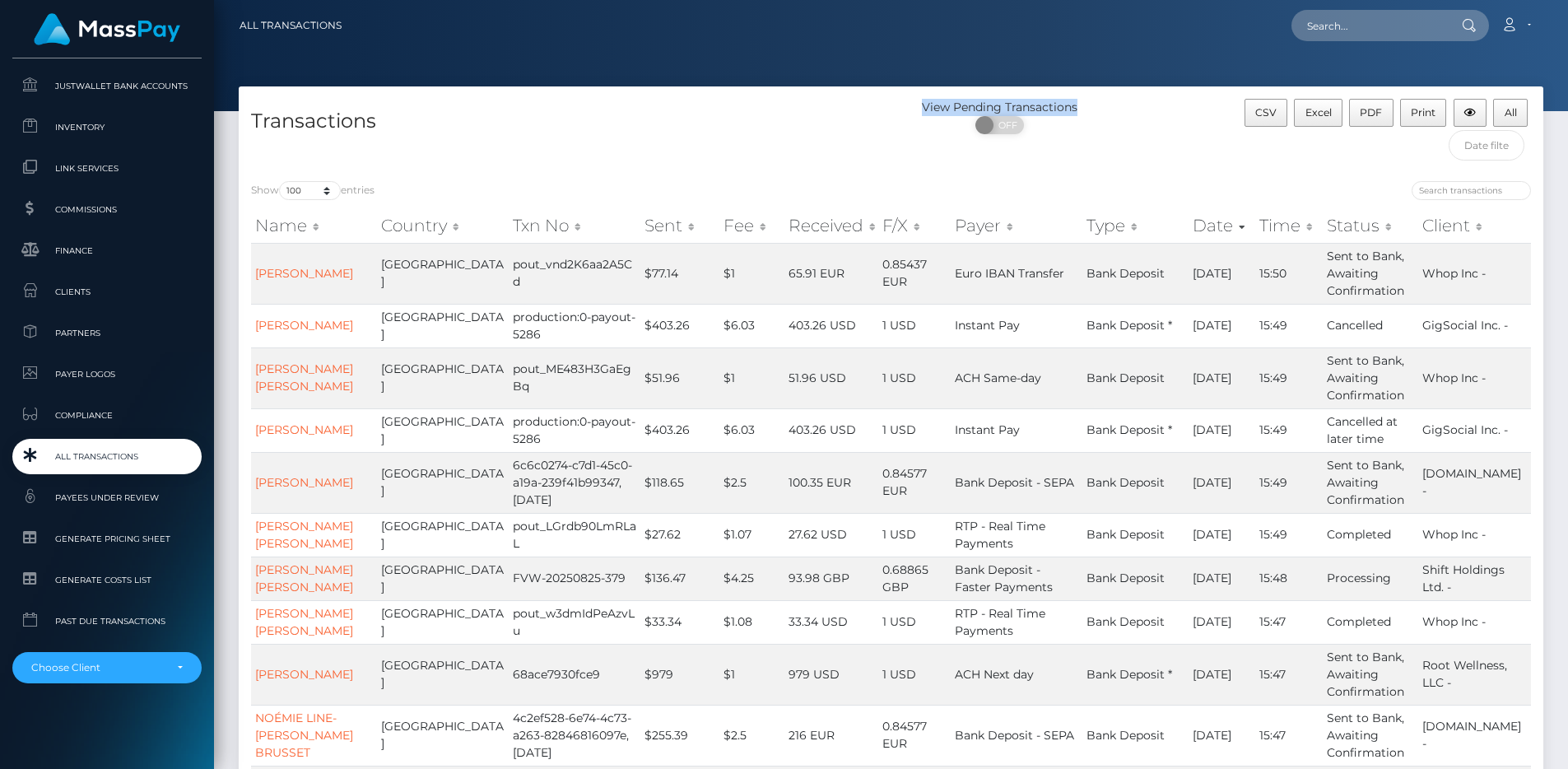
click at [903, 108] on div "View Pending Transactions" at bounding box center [999, 107] width 217 height 18
drag, startPoint x: 1225, startPoint y: 110, endPoint x: 1505, endPoint y: 110, distance: 280.0
click at [1505, 110] on div "CSV Excel PDF Print All" at bounding box center [1380, 133] width 326 height 70
click at [1531, 106] on div "CSV Excel PDF Print All" at bounding box center [1387, 114] width 286 height 31
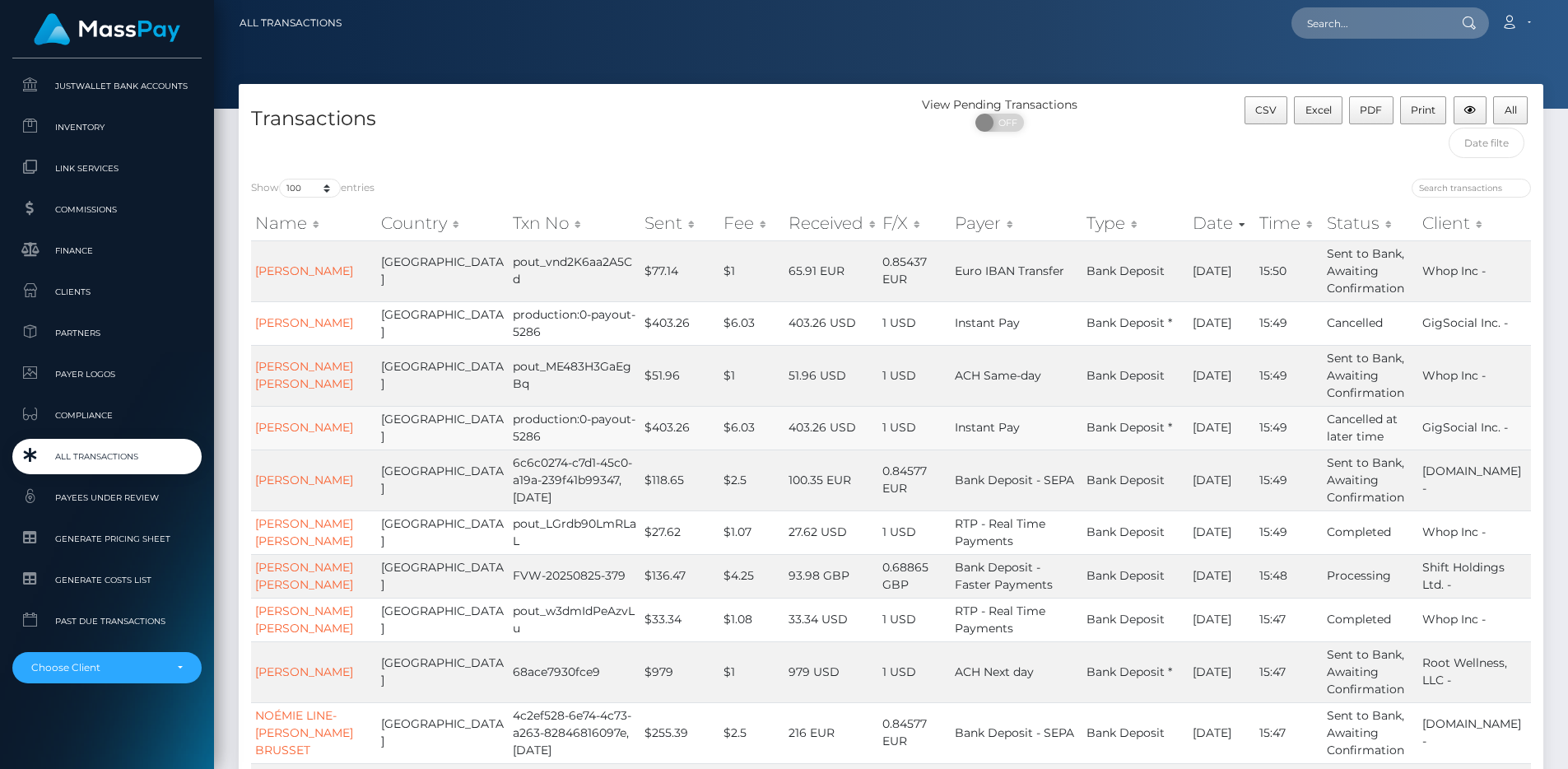
scroll to position [3, 0]
click at [1330, 30] on input "text" at bounding box center [1368, 23] width 154 height 31
paste input "pout_PMhC4BUsynic7"
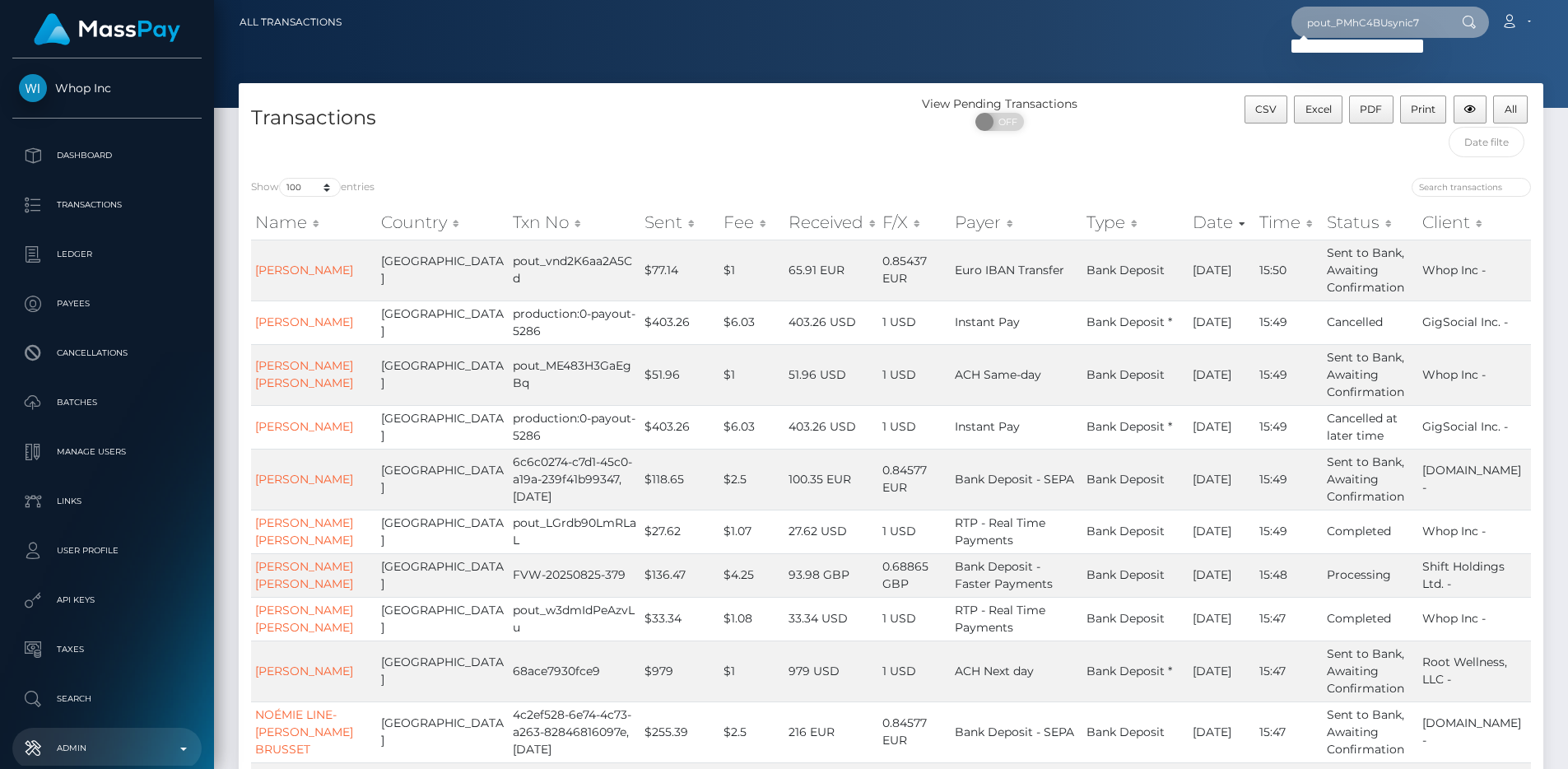
scroll to position [0, 0]
type input "pout_PMhC4BUsynic7"
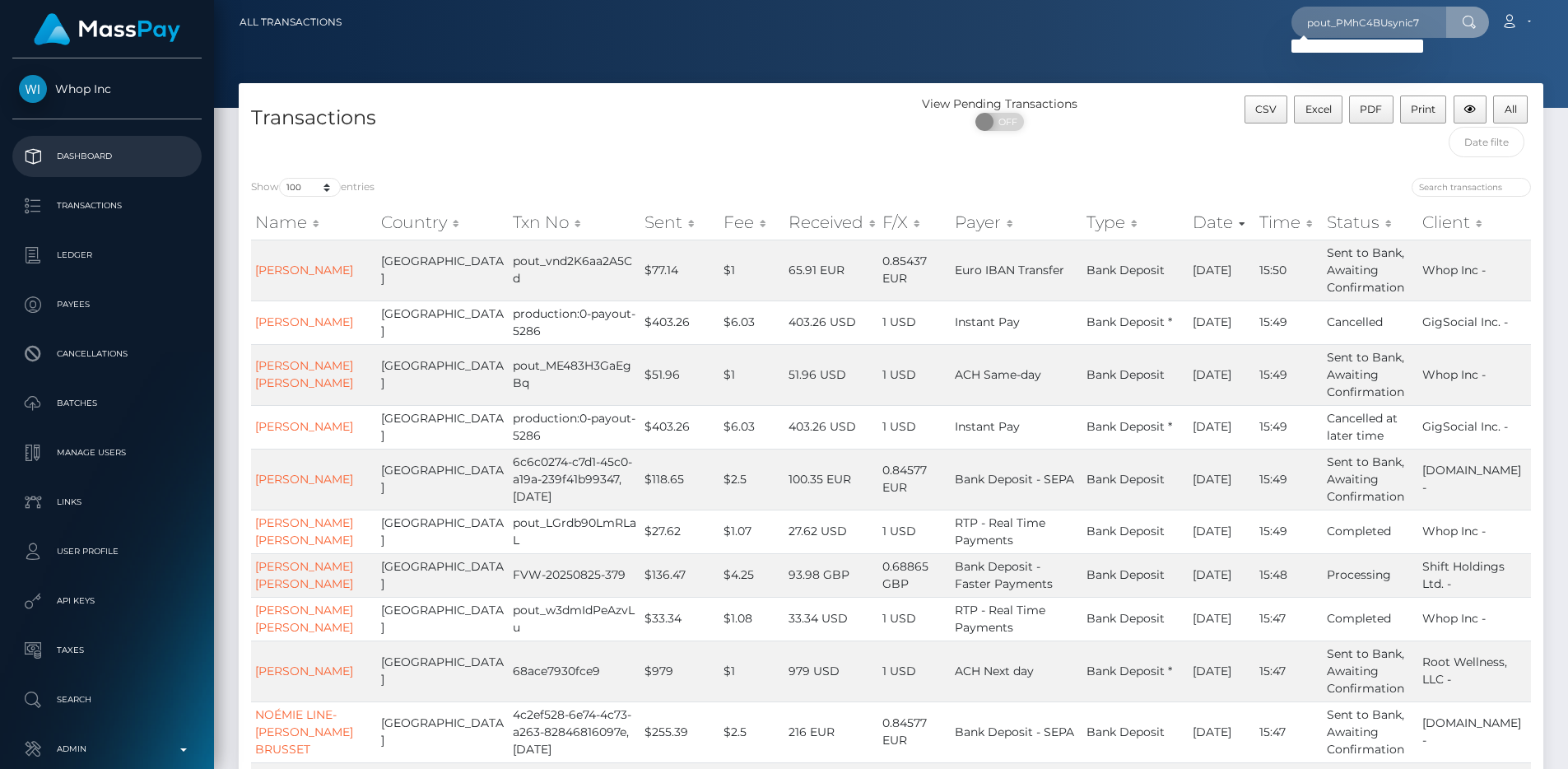
click at [71, 151] on p "Dashboard" at bounding box center [106, 155] width 176 height 25
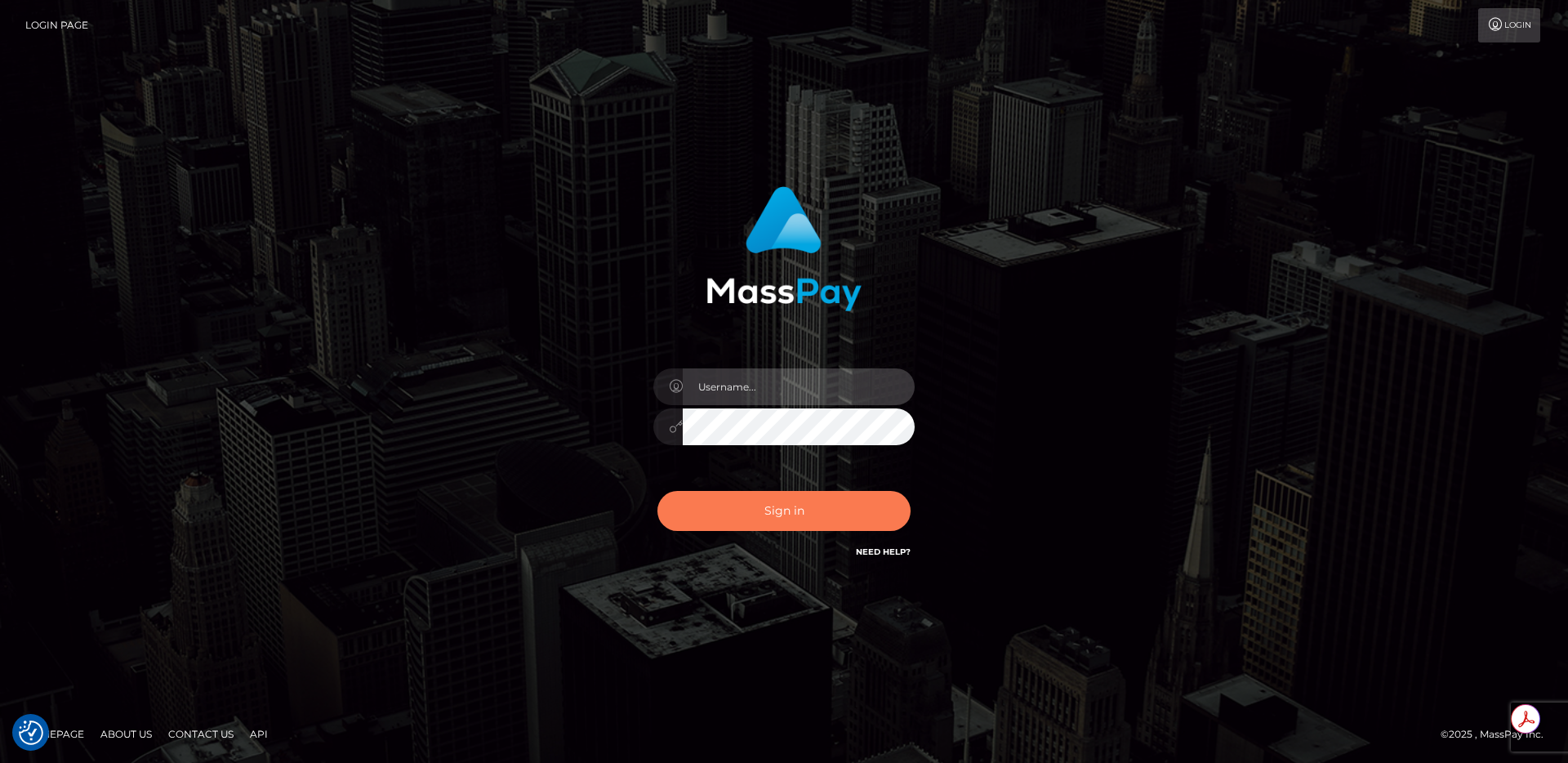
type input "egblue"
click at [796, 512] on button "Sign in" at bounding box center [784, 510] width 253 height 40
type input "egblue"
click at [827, 515] on button "Sign in" at bounding box center [784, 510] width 253 height 40
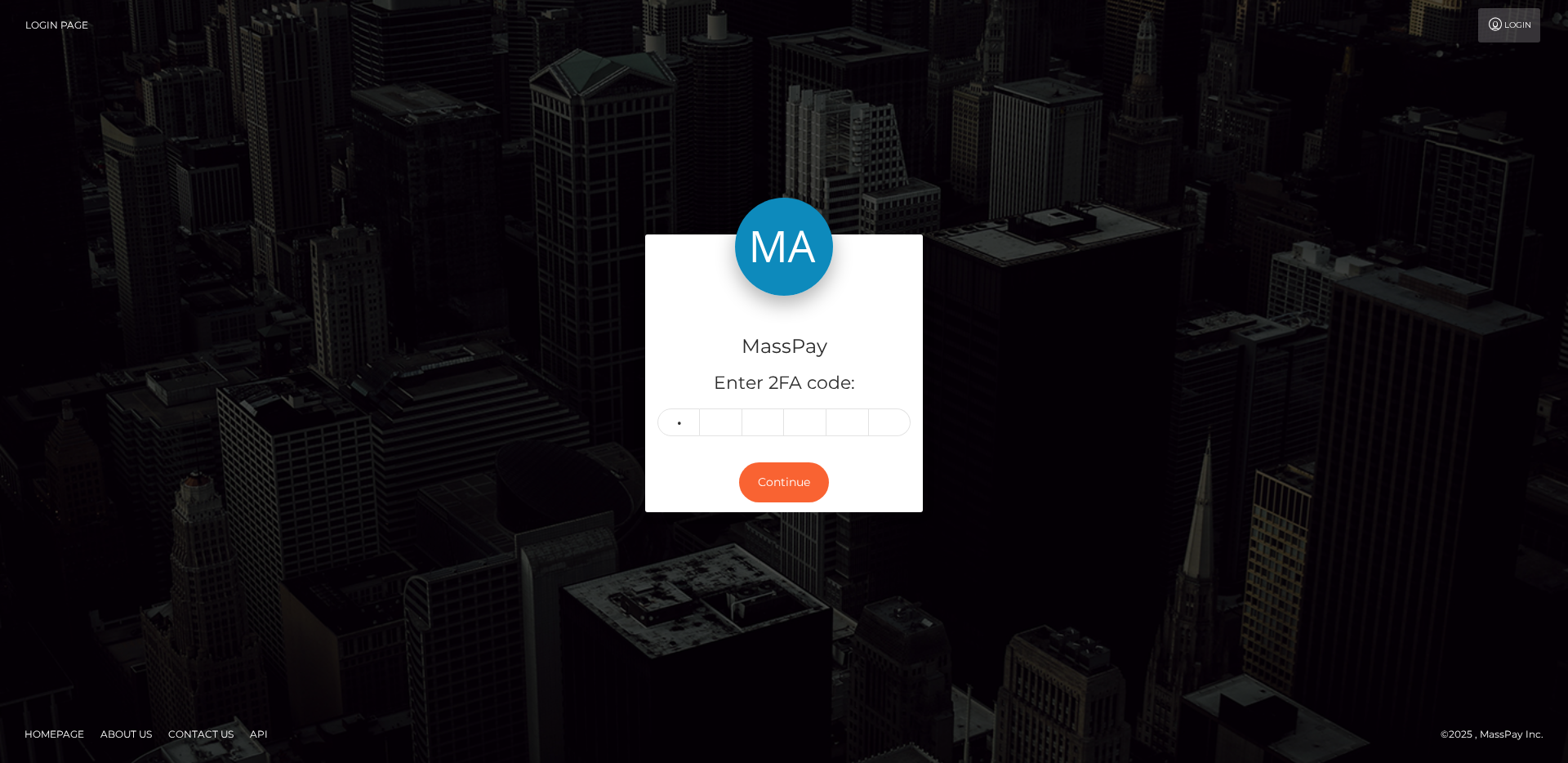
type input "7"
type input "5"
type input "0"
type input "6"
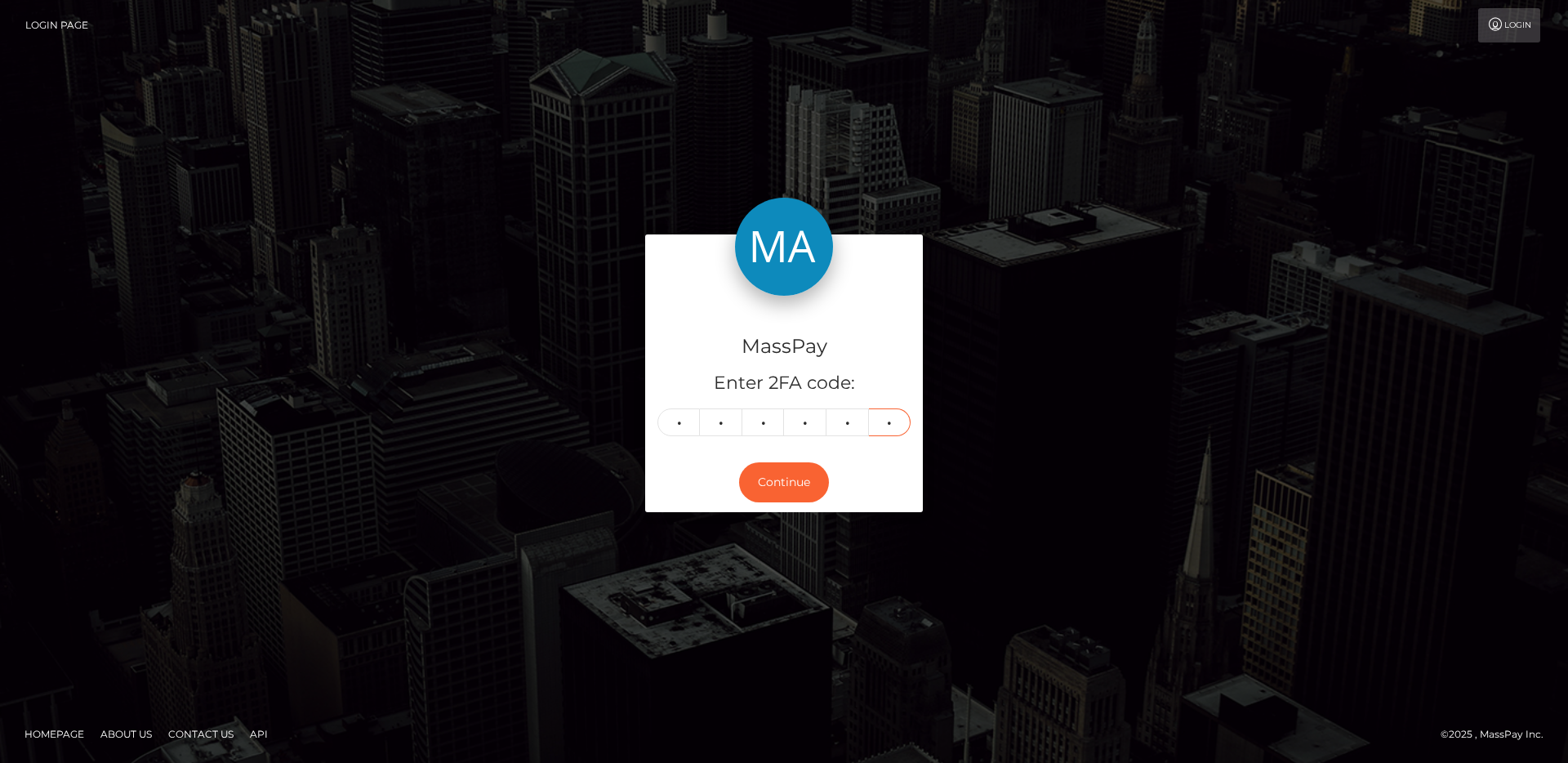
type input "8"
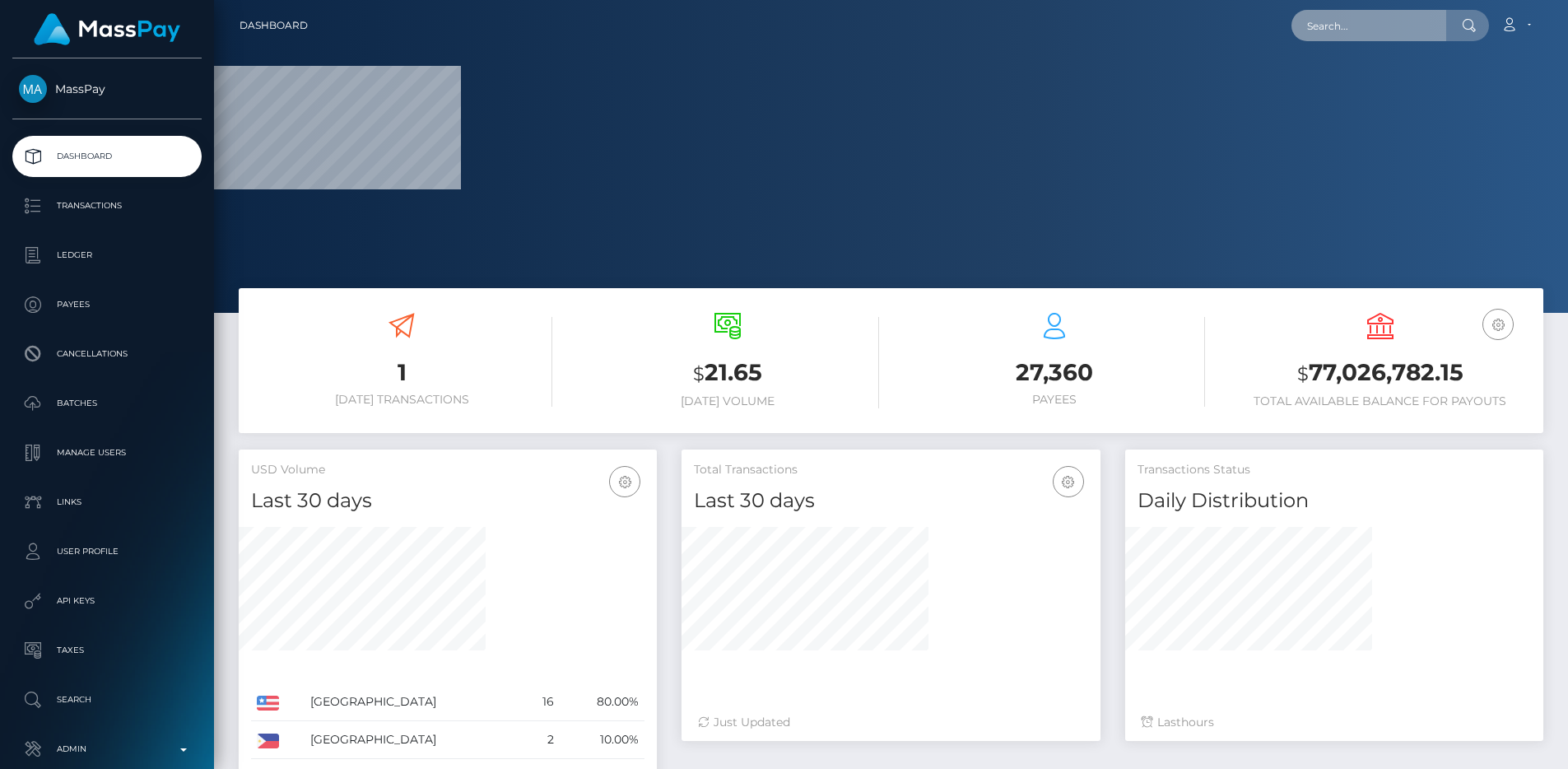
click at [1379, 23] on input "text" at bounding box center [1368, 26] width 154 height 31
paste input "pout_PMhC4BUsynic7"
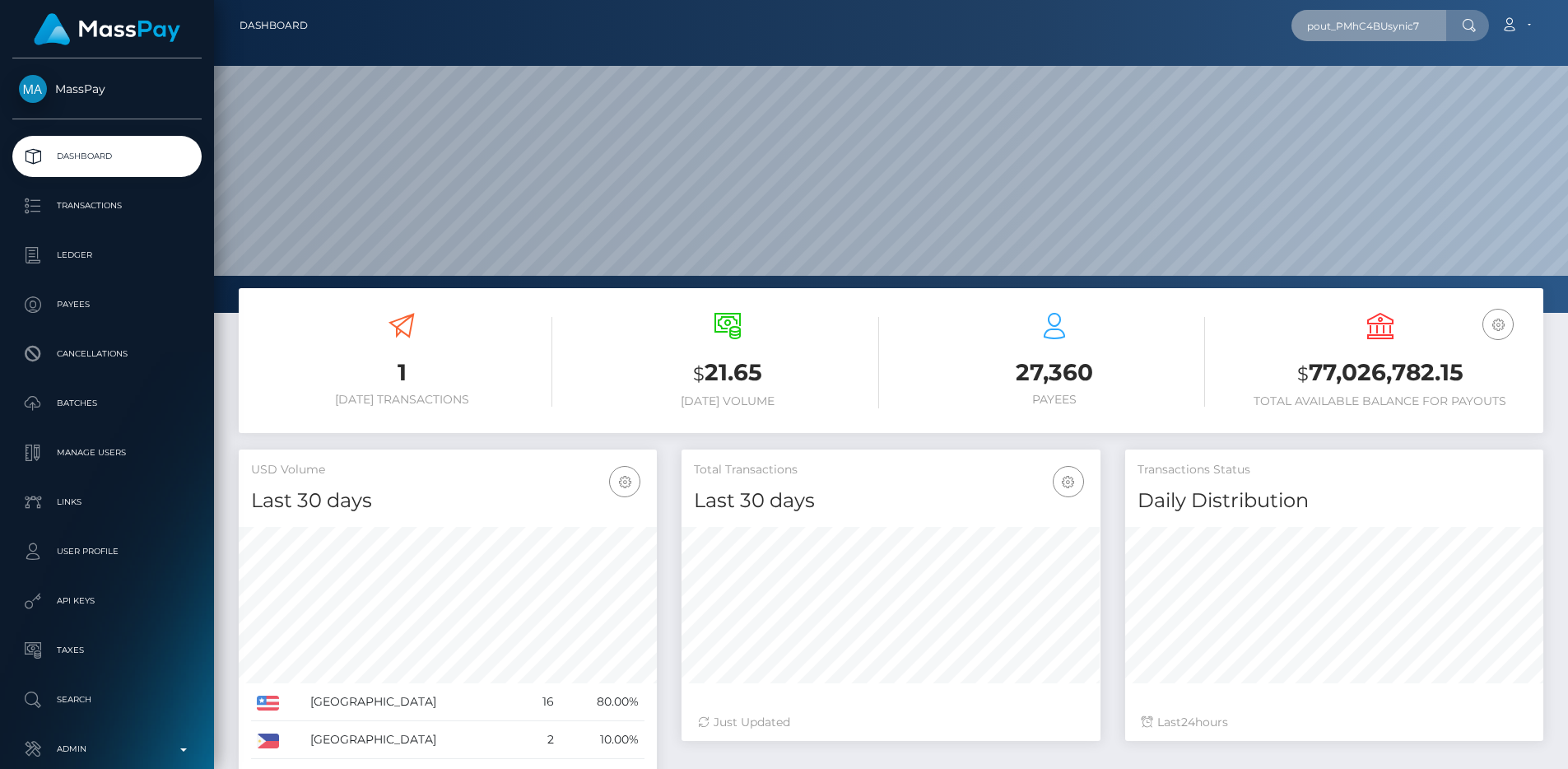
scroll to position [0, 2]
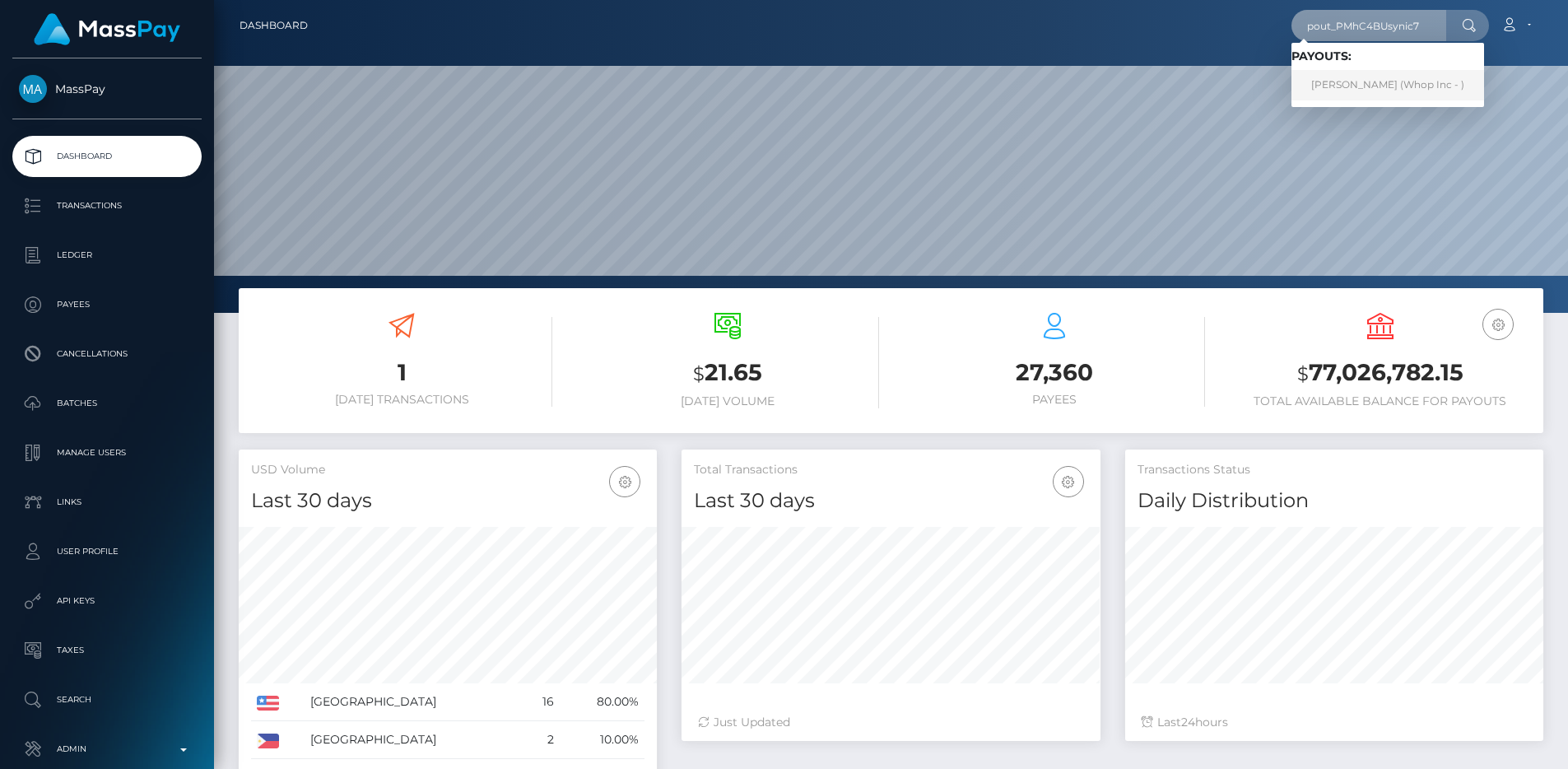
type input "pout_PMhC4BUsynic7"
click at [1405, 71] on link "THAHMID HASAN ANAS (Whop Inc - )" at bounding box center [1388, 85] width 193 height 30
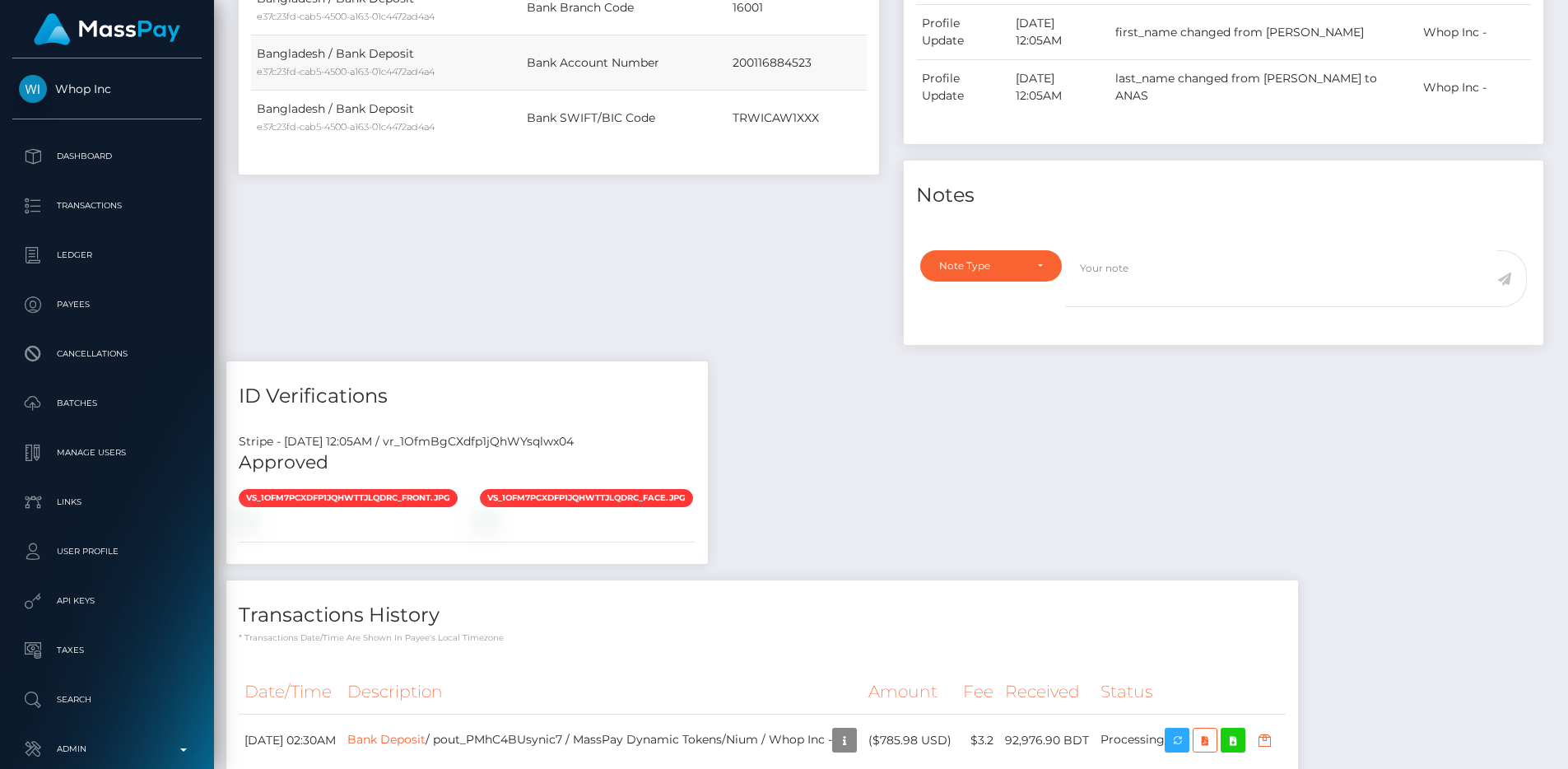
scroll to position [819, 0]
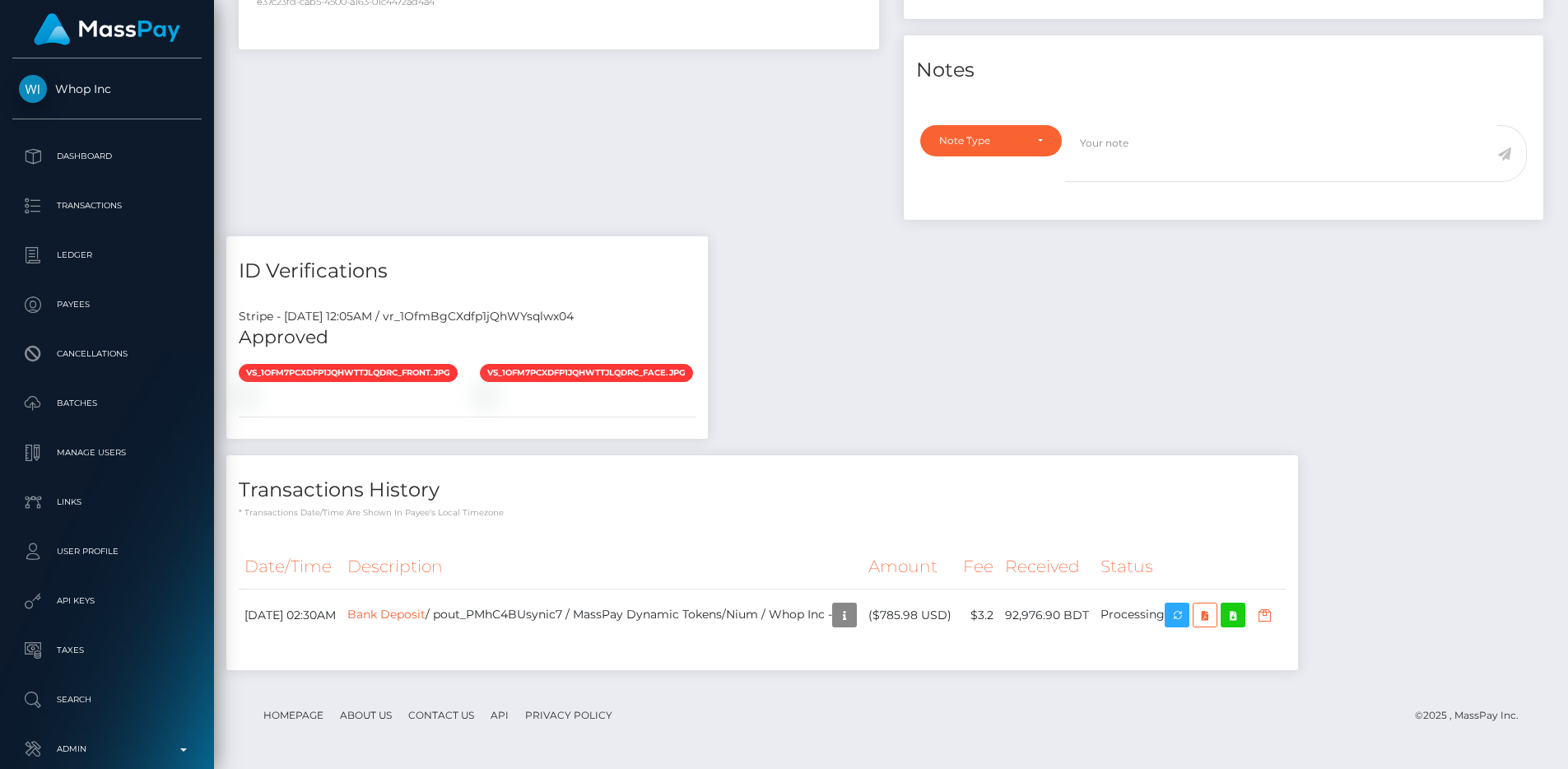
click at [529, 316] on div "Stripe - [DATE] 12:05AM / vr_1OfmBgCXdfp1jQhWYsqlwx04" at bounding box center [467, 317] width 482 height 18
copy div "vr_1OfmBgCXdfp1jQhWYsqlwx04"
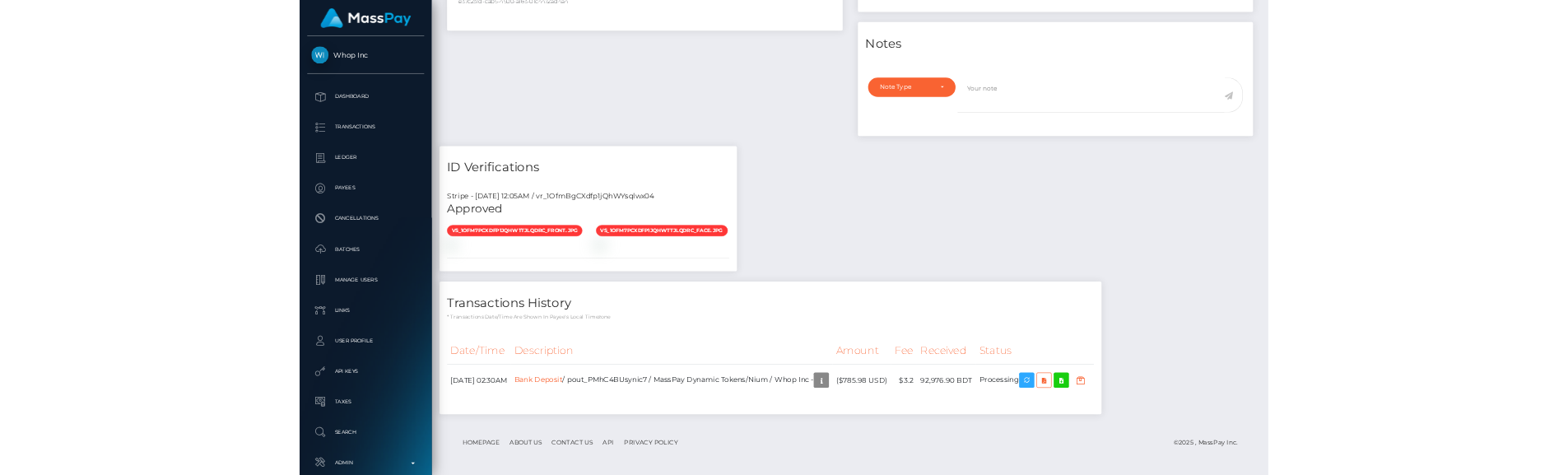
scroll to position [198, 419]
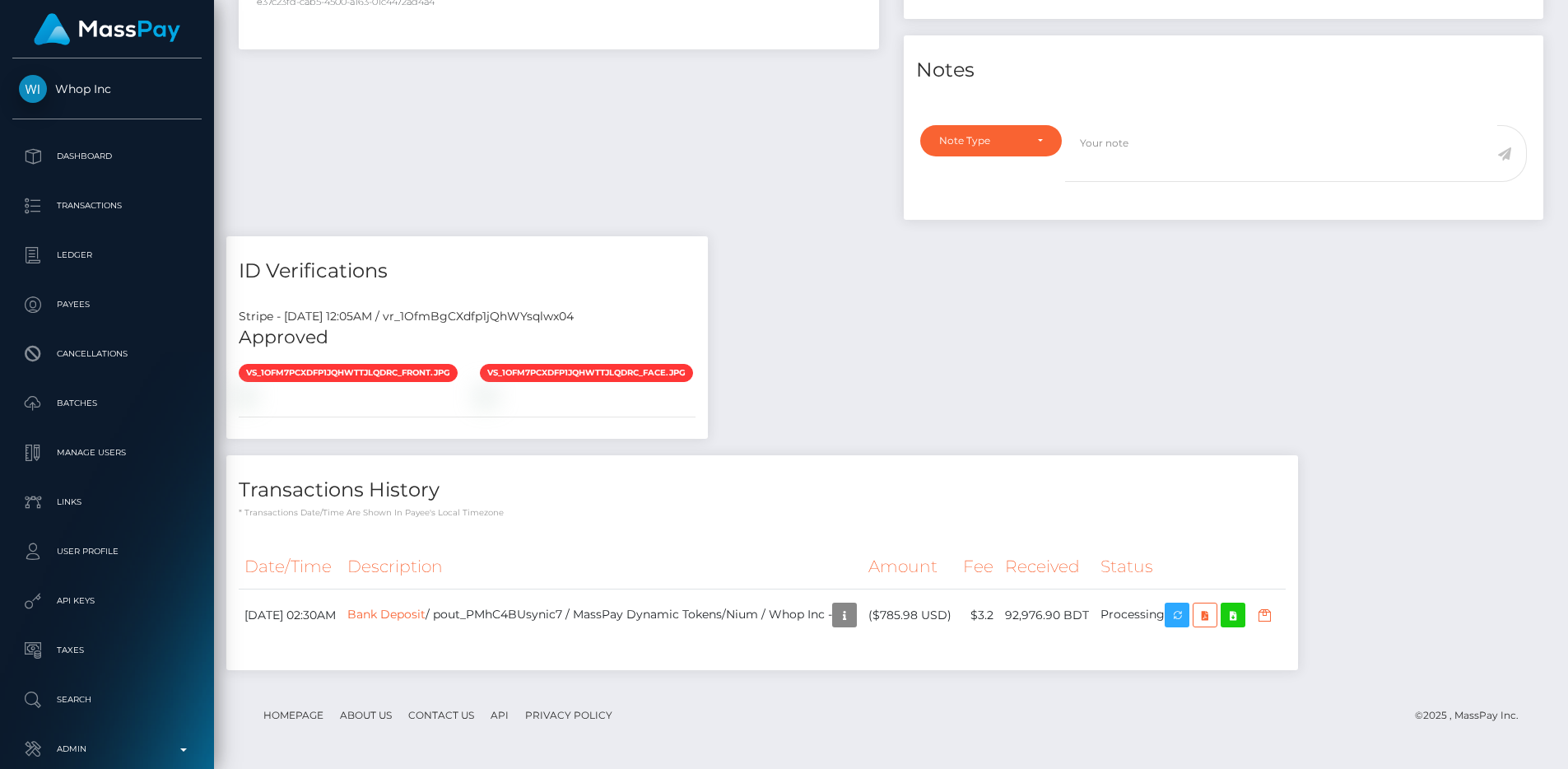
click at [754, 524] on div "Transactions History * Transactions date/time are shown in payee's local timezo…" at bounding box center [761, 562] width 1071 height 214
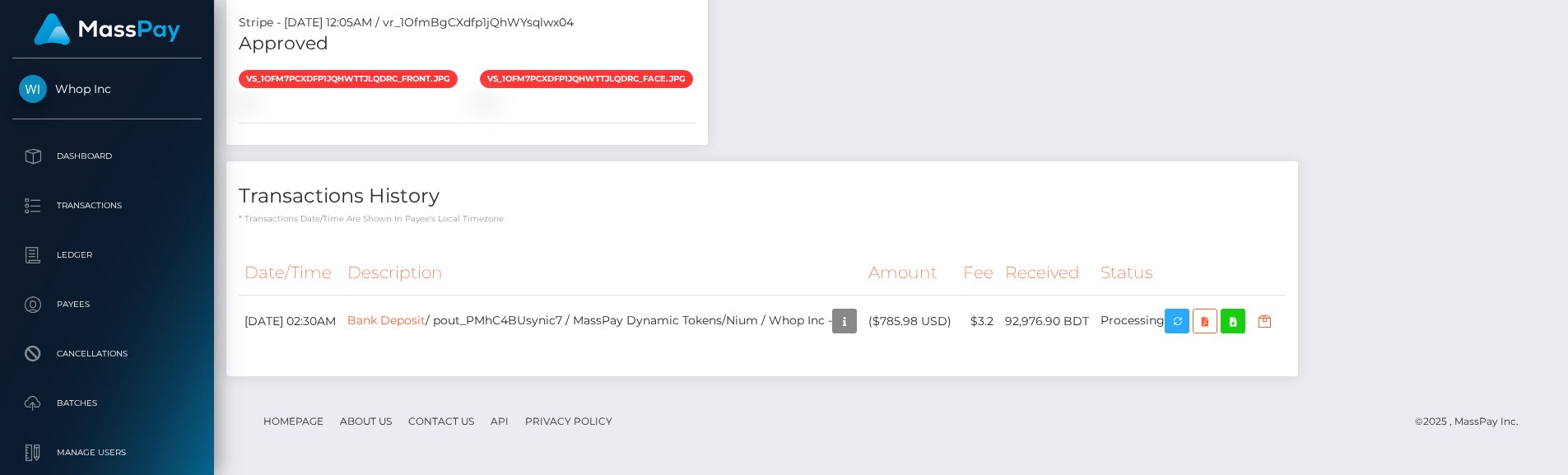
scroll to position [1501, 0]
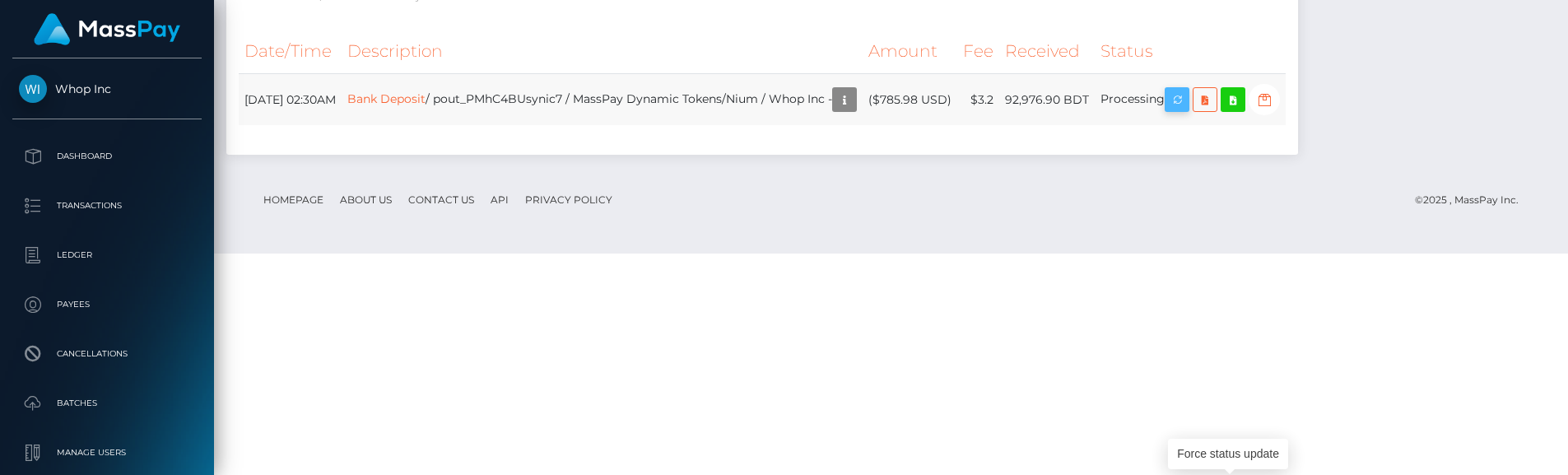
click at [1187, 110] on icon "button" at bounding box center [1177, 99] width 20 height 21
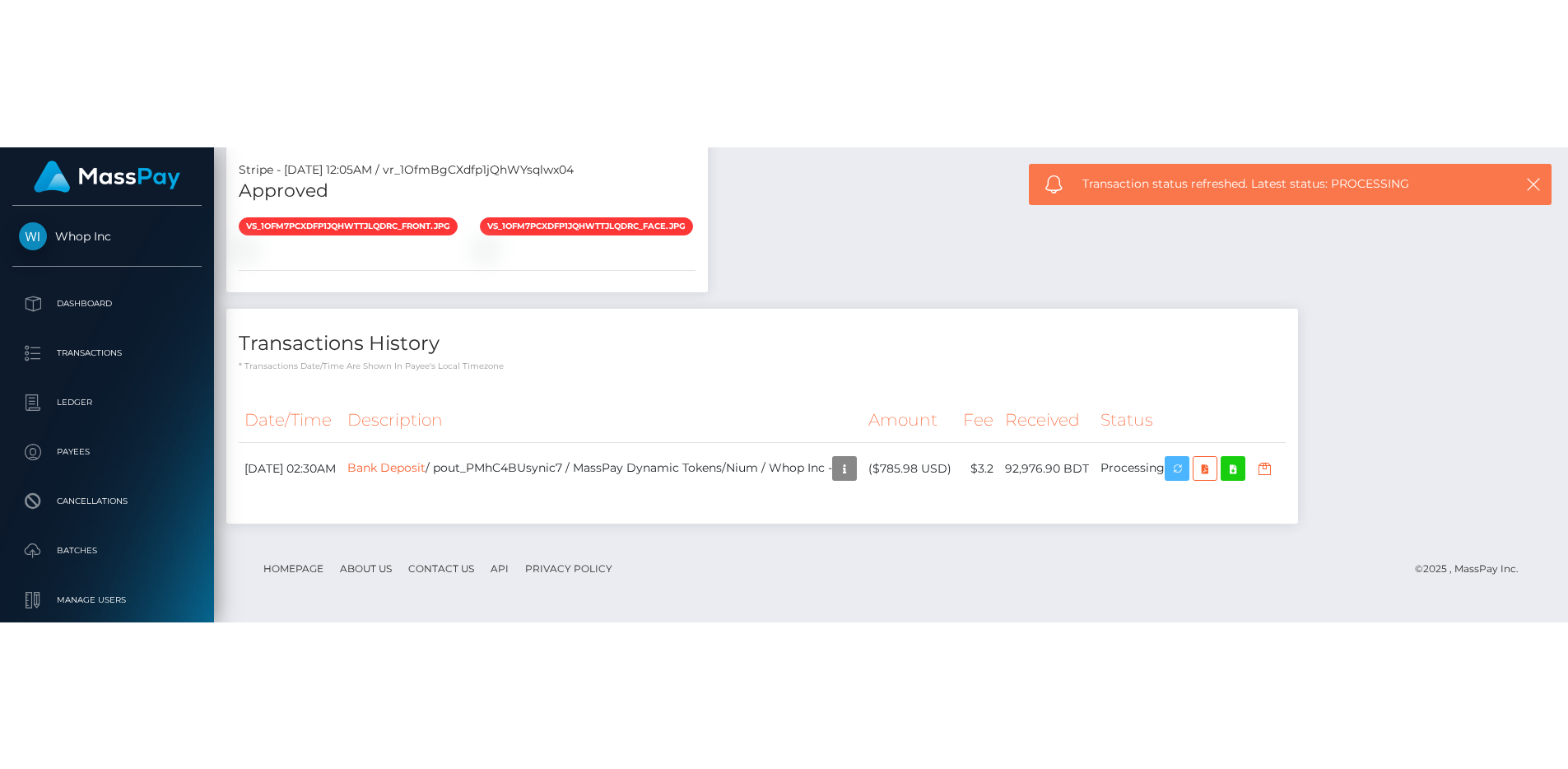
scroll to position [1208, 0]
